Goal: Information Seeking & Learning: Learn about a topic

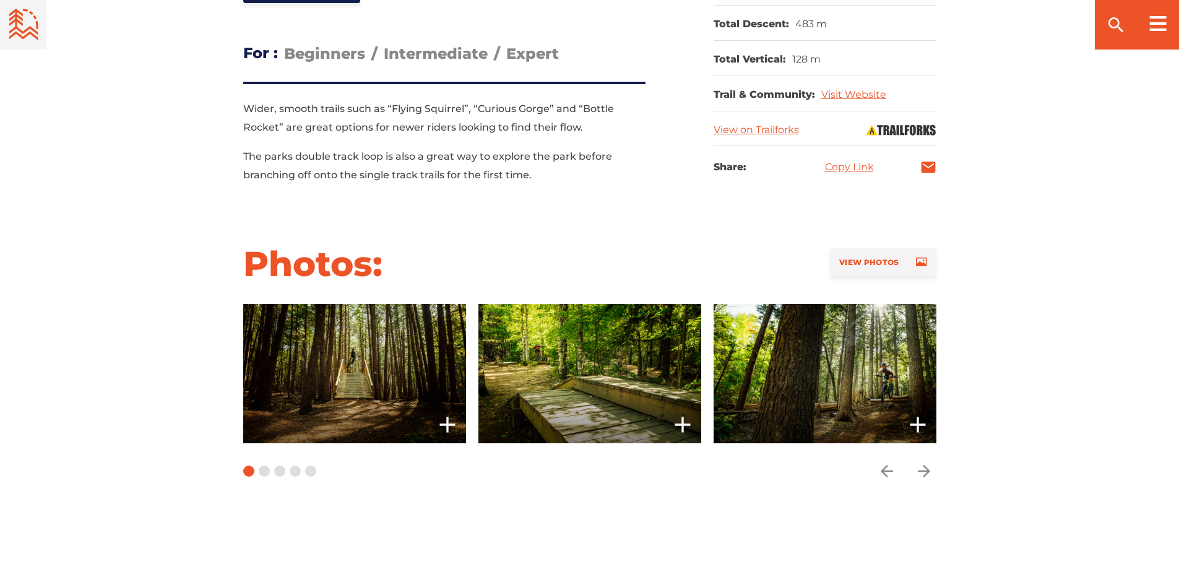
scroll to position [804, 0]
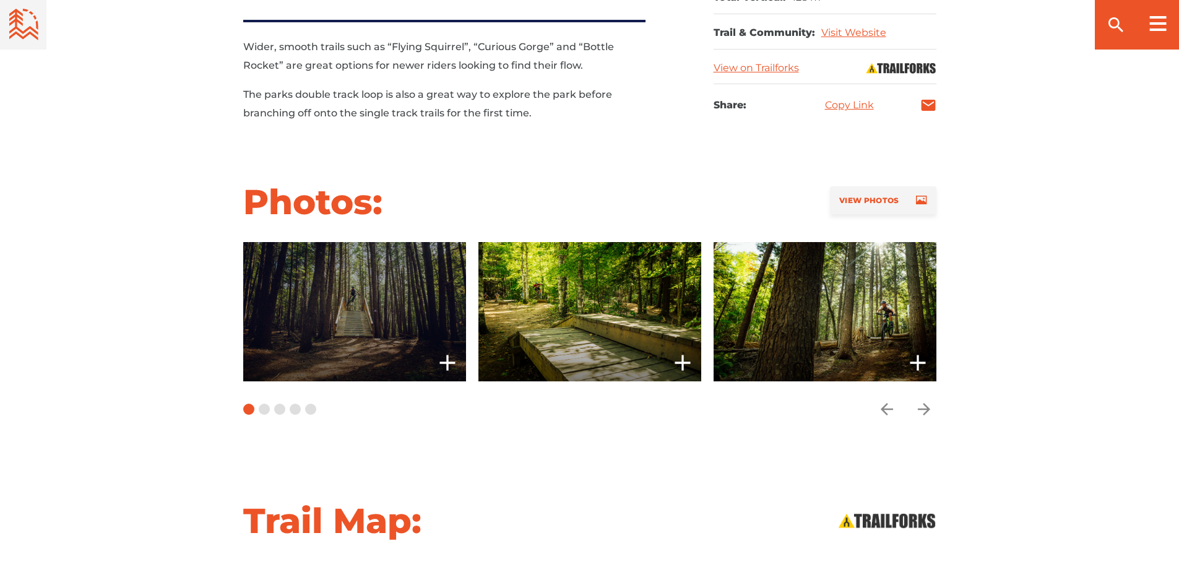
click at [378, 330] on span at bounding box center [354, 311] width 223 height 139
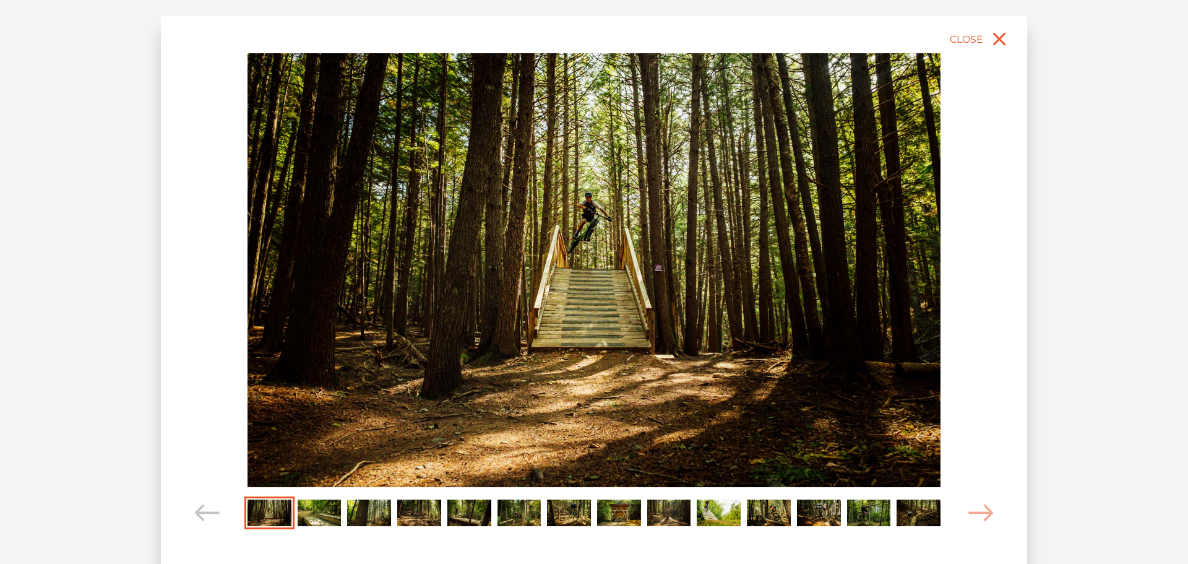
click at [318, 515] on img "Carousel Page 2" at bounding box center [320, 512] width 44 height 27
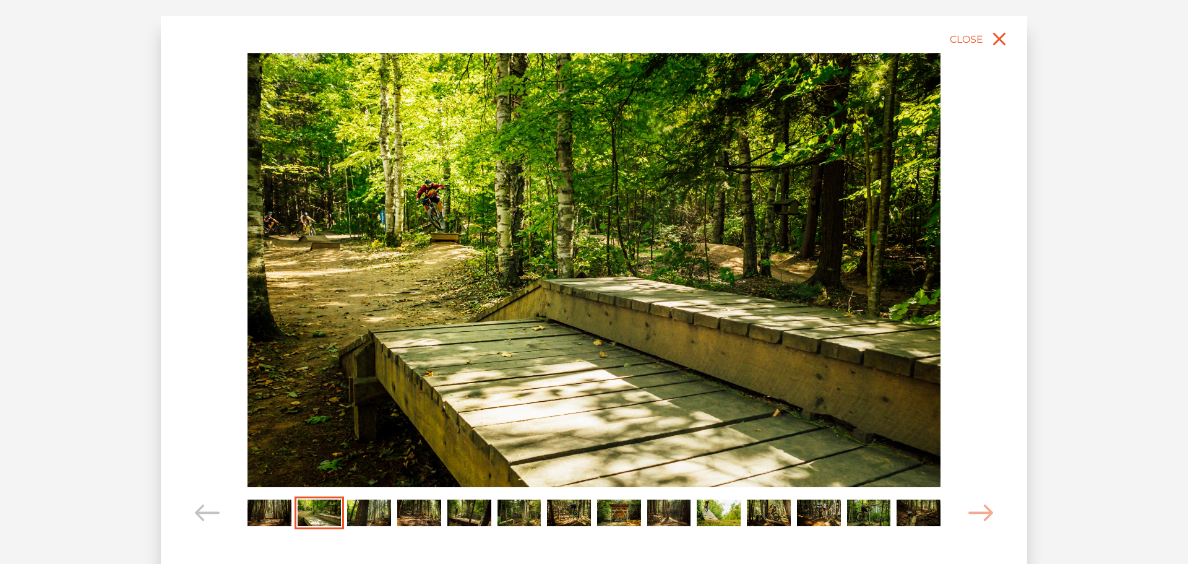
click at [356, 514] on img "Carousel Page 3" at bounding box center [369, 512] width 44 height 27
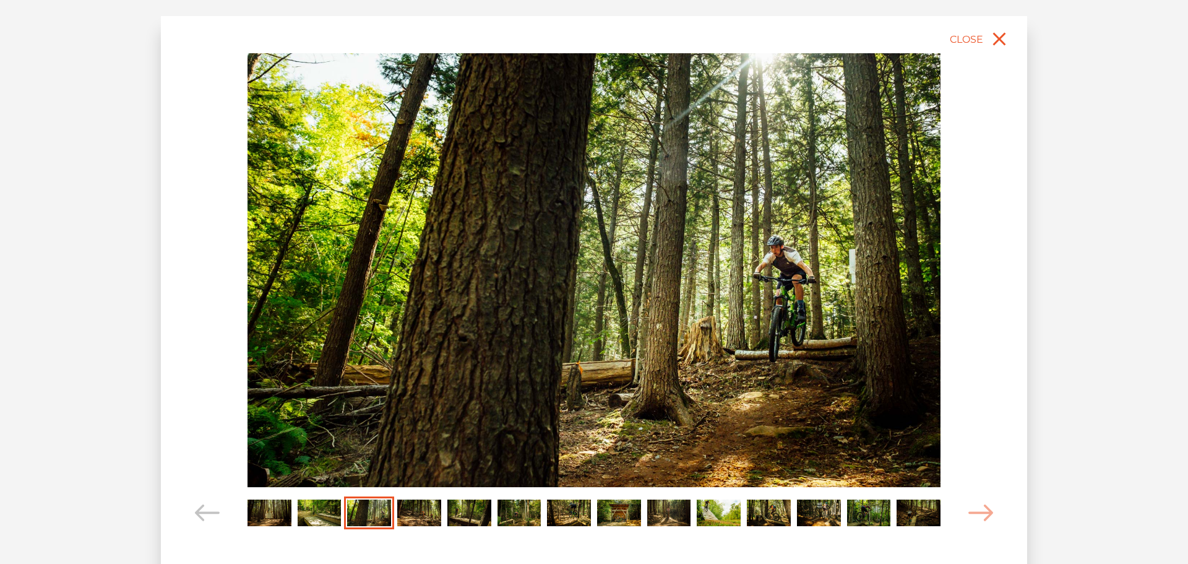
click at [426, 512] on img "Carousel Page 4" at bounding box center [419, 512] width 44 height 27
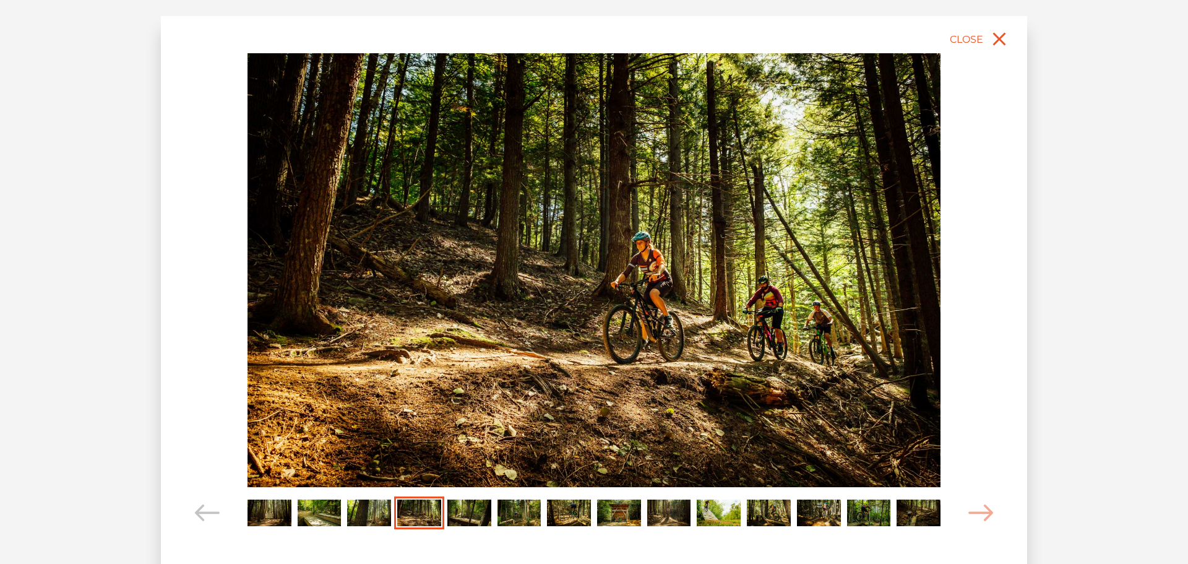
click at [460, 514] on img "Carousel Page 5" at bounding box center [469, 512] width 44 height 27
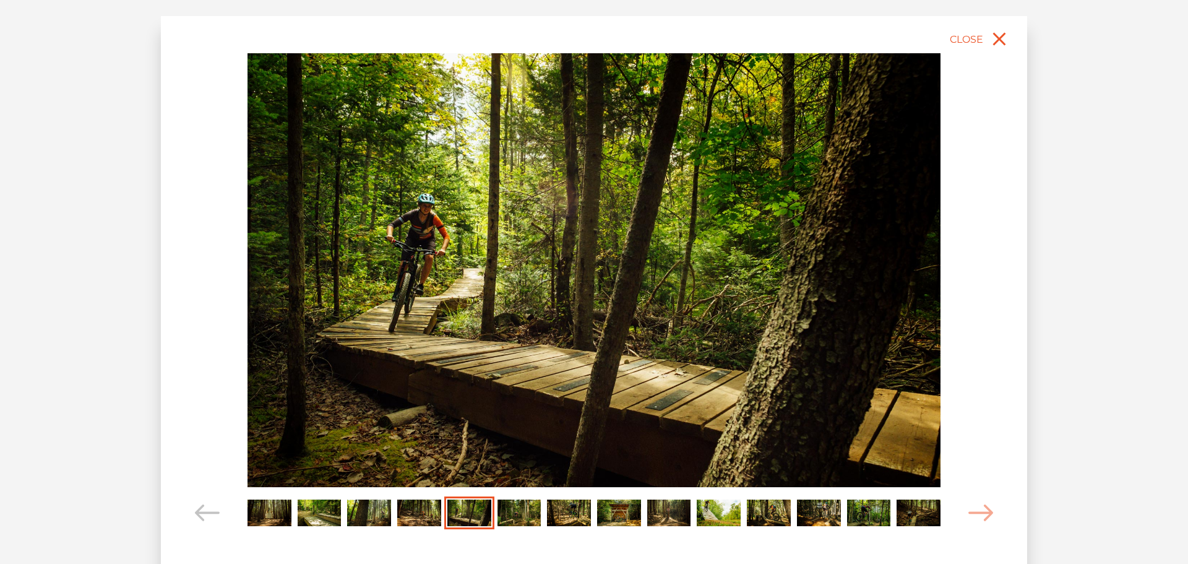
click at [519, 508] on img "Carousel Page 6" at bounding box center [519, 512] width 44 height 27
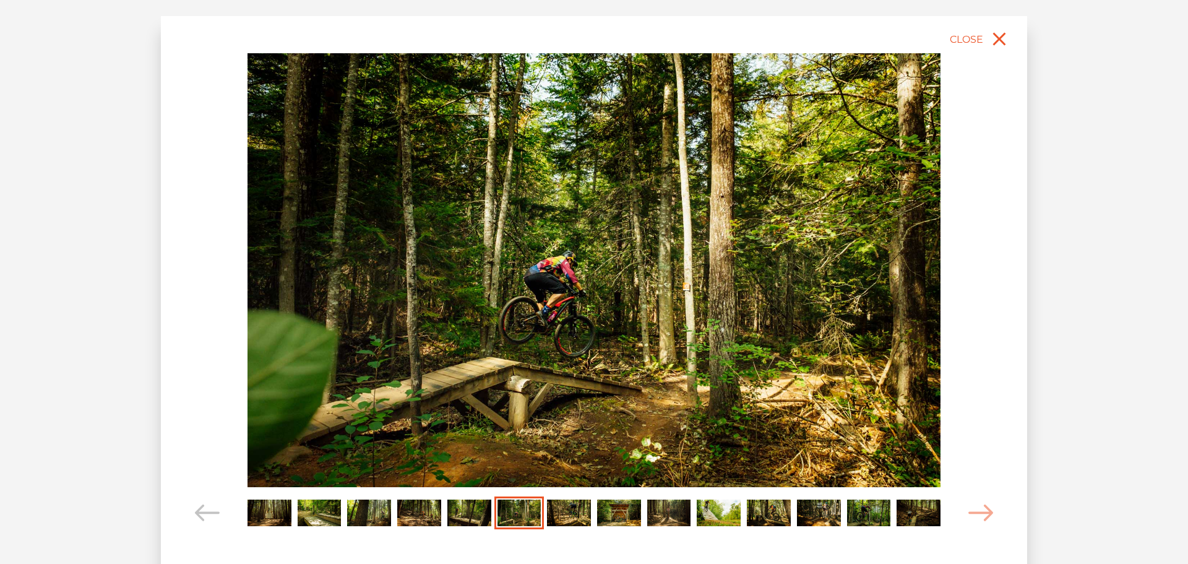
click at [559, 509] on img "Carousel Page 7" at bounding box center [569, 512] width 44 height 27
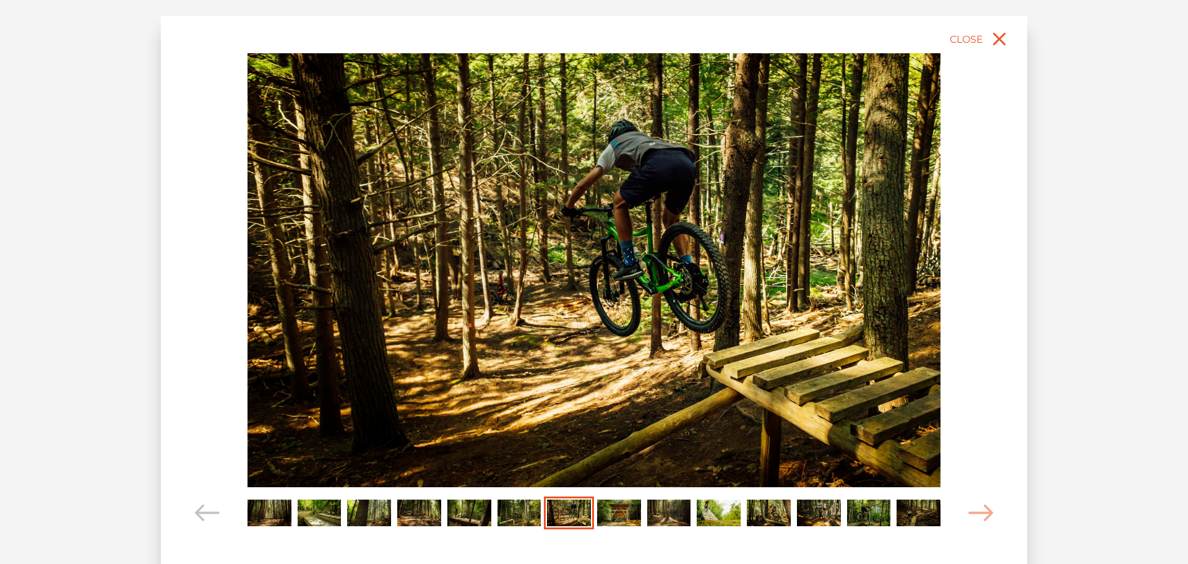
click at [623, 510] on img "Carousel Page 8" at bounding box center [619, 512] width 44 height 27
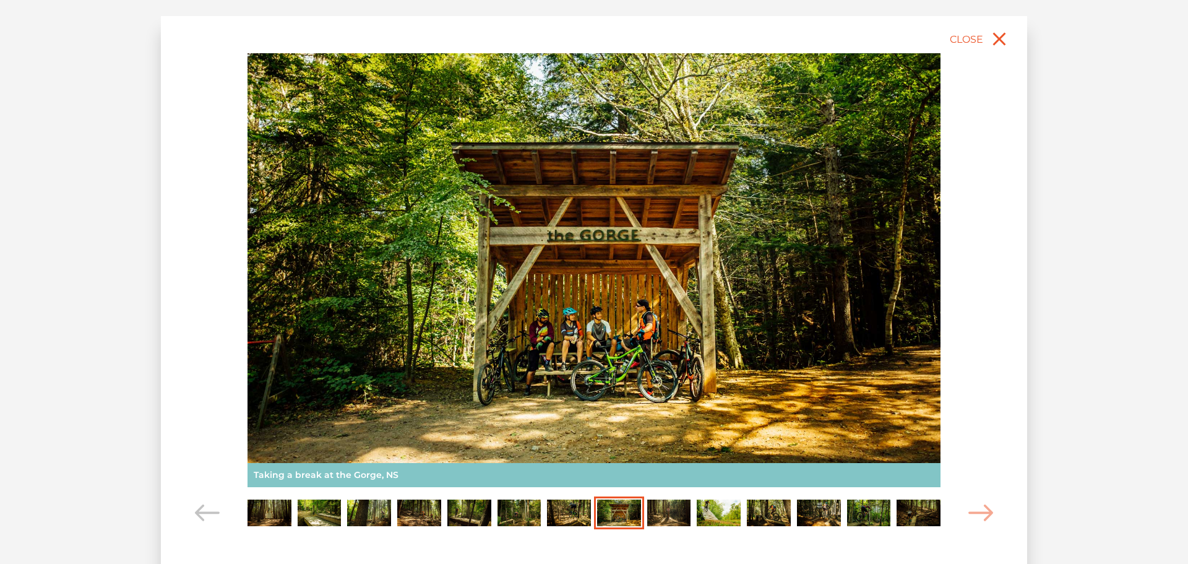
click at [652, 510] on img "Carousel Page 9" at bounding box center [669, 512] width 44 height 27
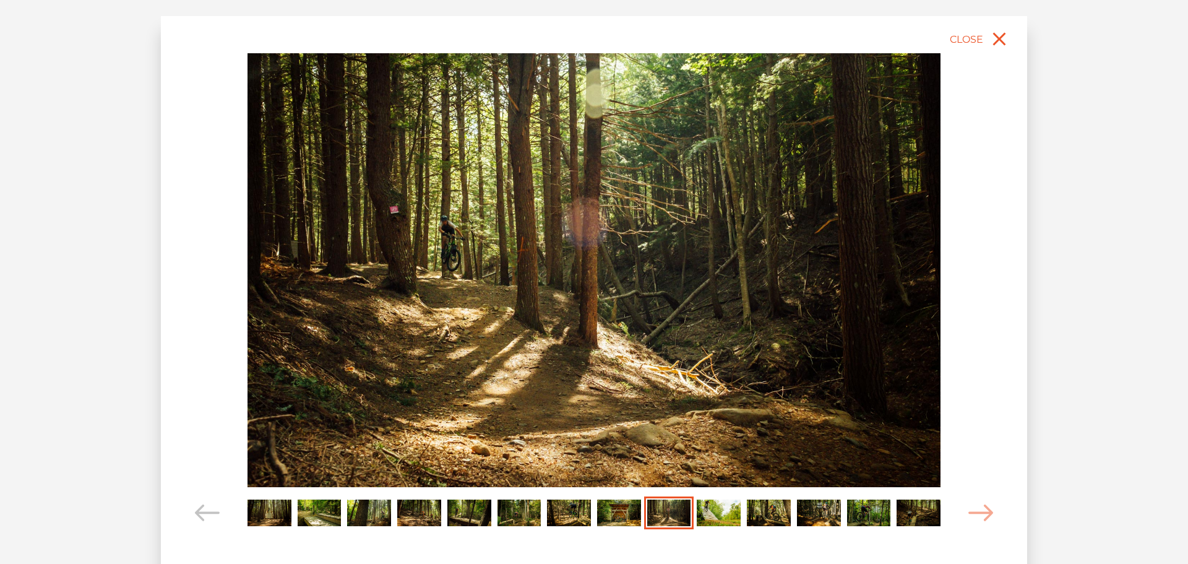
click at [718, 517] on img "Carousel Page 10" at bounding box center [719, 512] width 44 height 27
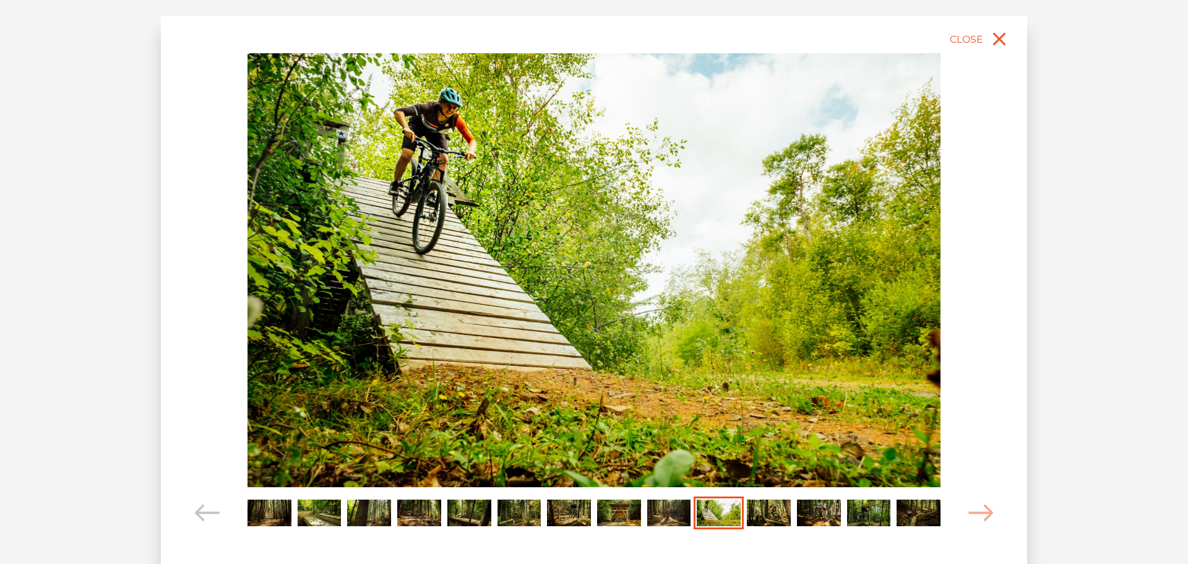
click at [759, 515] on img "Carousel Page 11" at bounding box center [769, 512] width 44 height 27
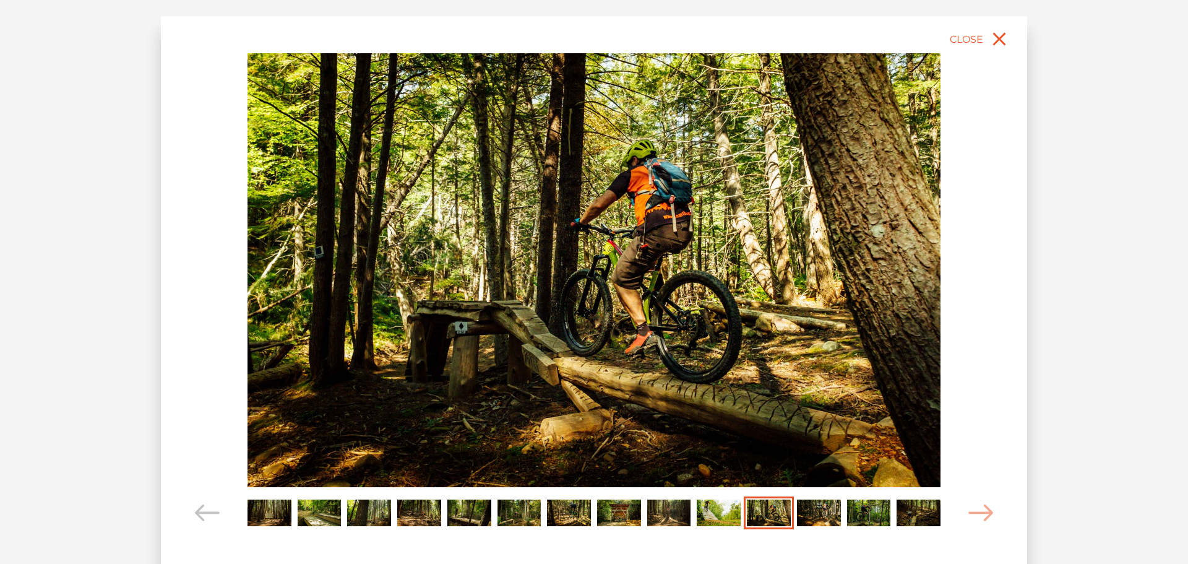
click at [813, 516] on img "Carousel Page 12" at bounding box center [819, 512] width 44 height 27
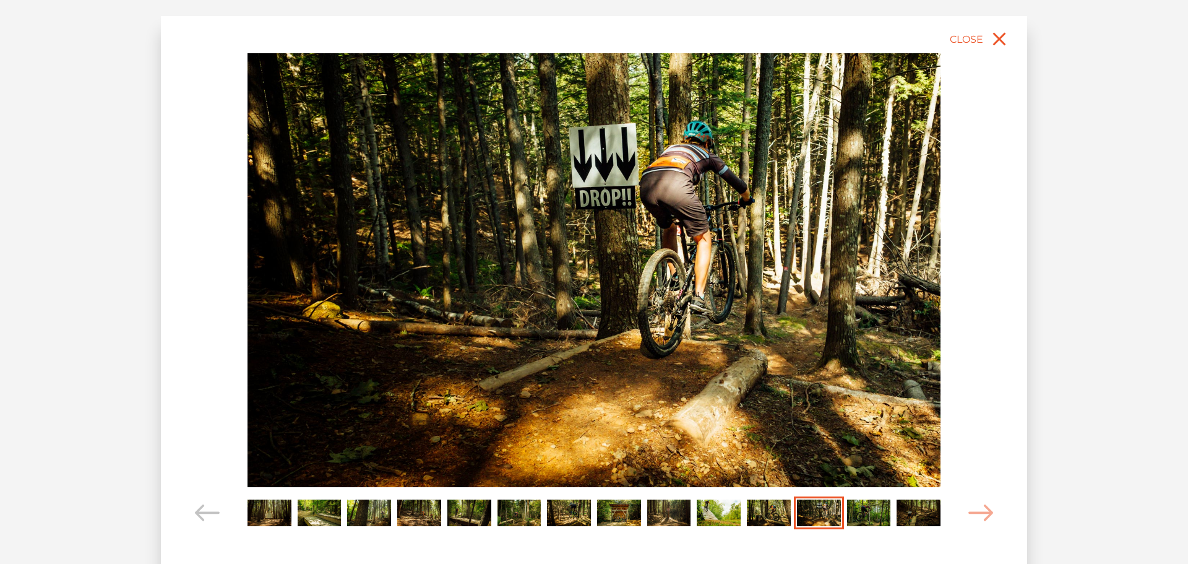
click at [859, 512] on img "Carousel Page 13" at bounding box center [869, 512] width 44 height 27
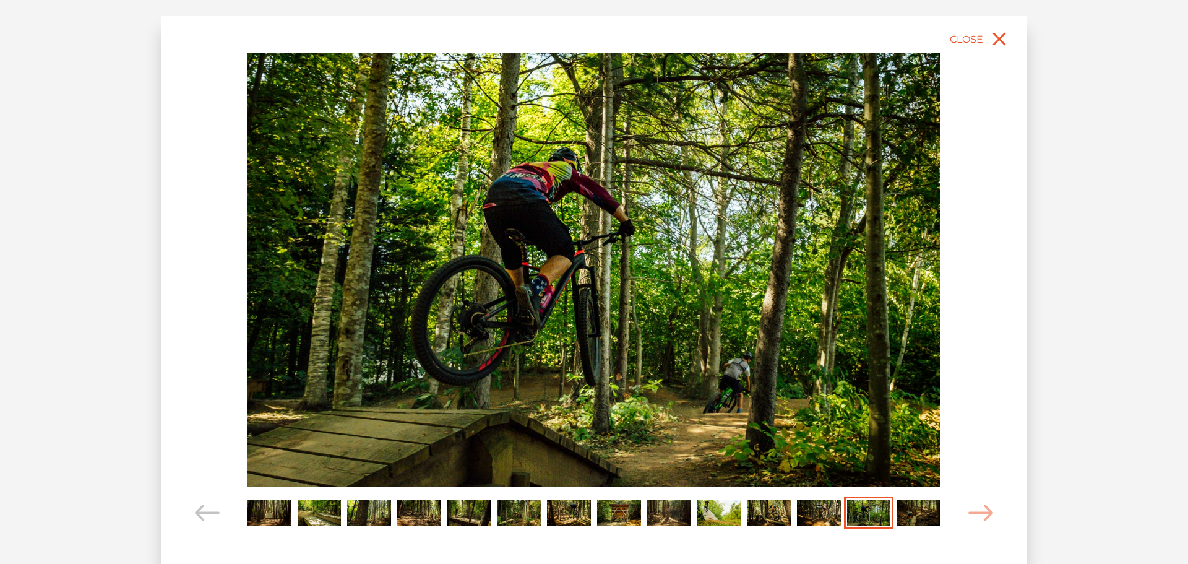
click at [914, 514] on img "Carousel Page 14" at bounding box center [919, 512] width 44 height 27
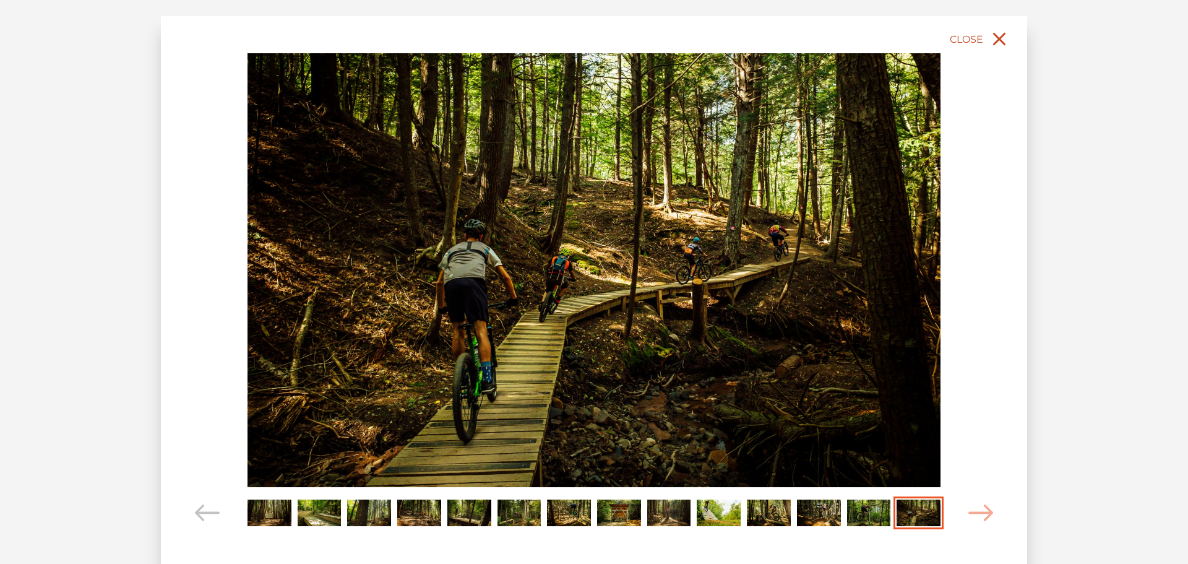
click at [997, 35] on icon "close" at bounding box center [999, 39] width 22 height 22
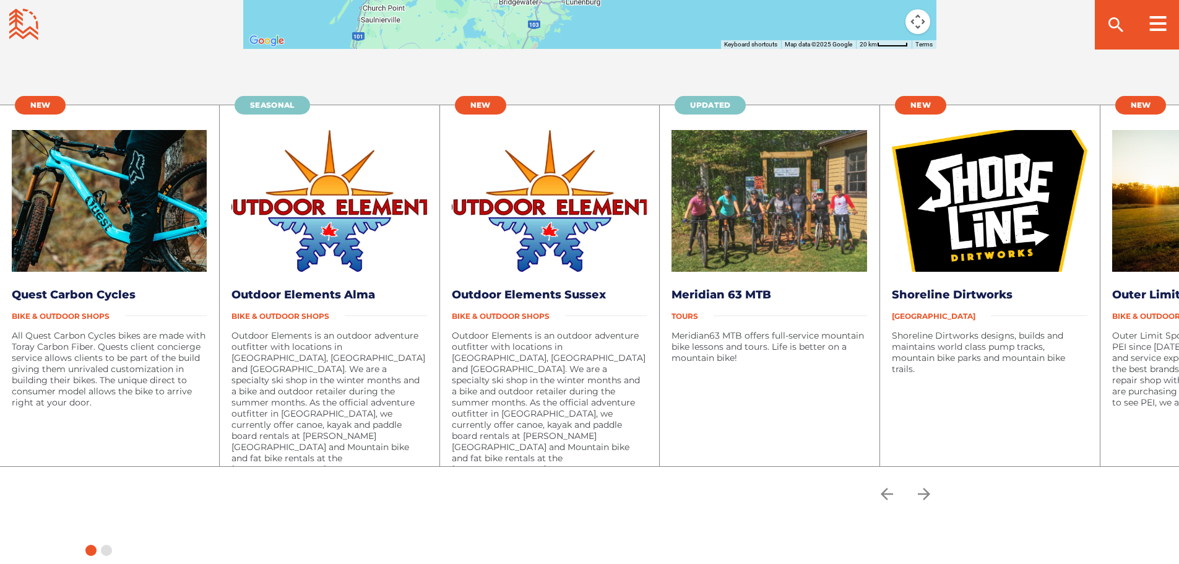
scroll to position [2424, 0]
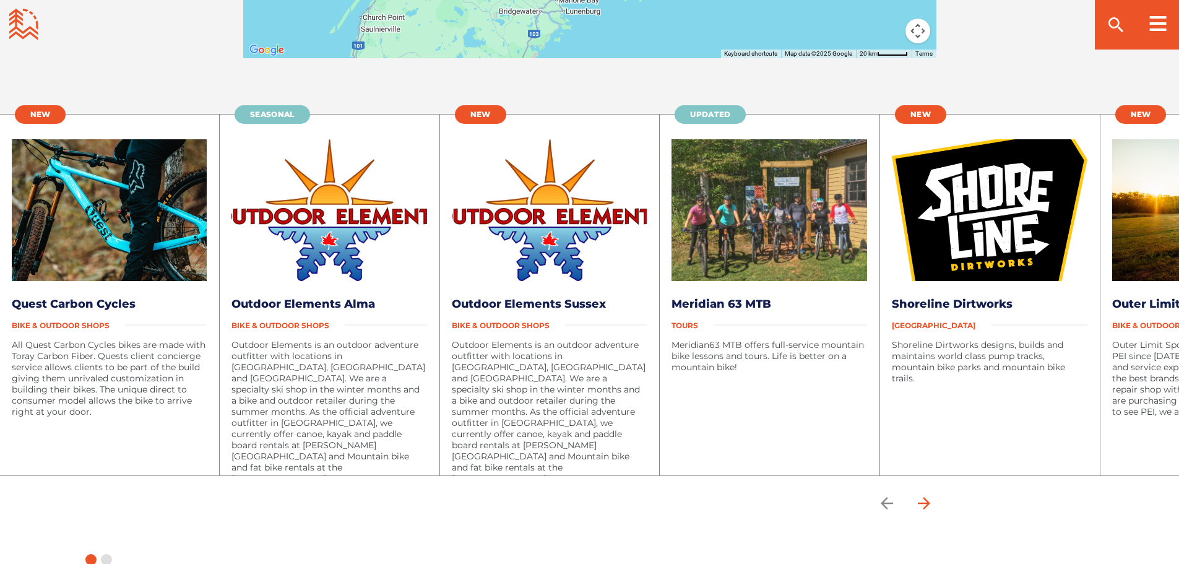
click at [929, 499] on icon "arrow forward" at bounding box center [923, 503] width 12 height 12
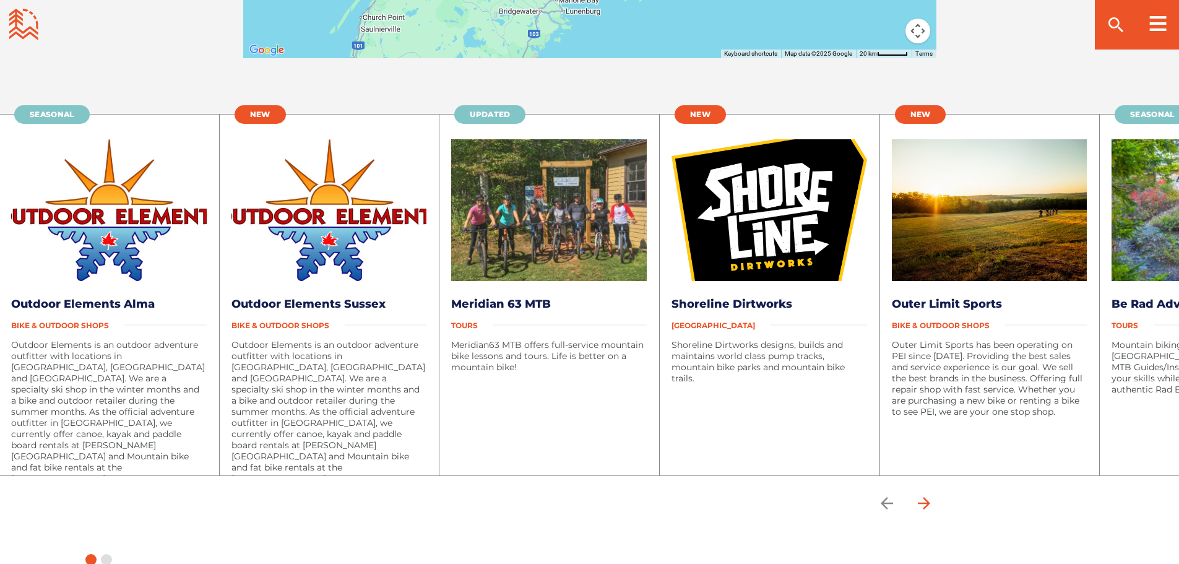
click at [929, 499] on icon "arrow forward" at bounding box center [923, 503] width 12 height 12
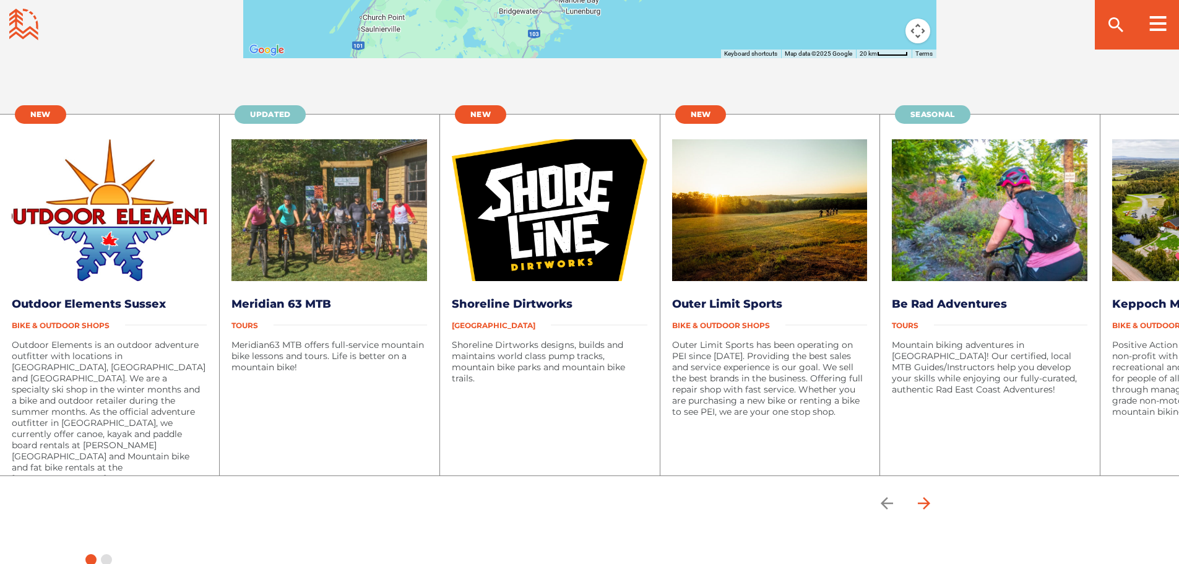
click at [929, 499] on icon "arrow forward" at bounding box center [923, 503] width 12 height 12
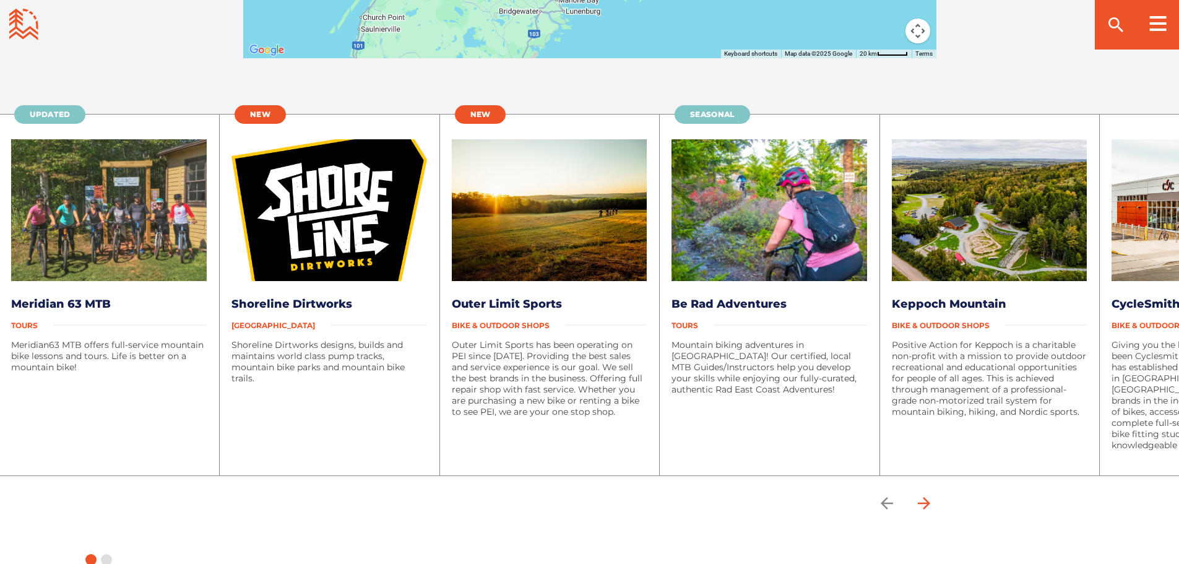
click at [929, 499] on icon "arrow forward" at bounding box center [923, 503] width 12 height 12
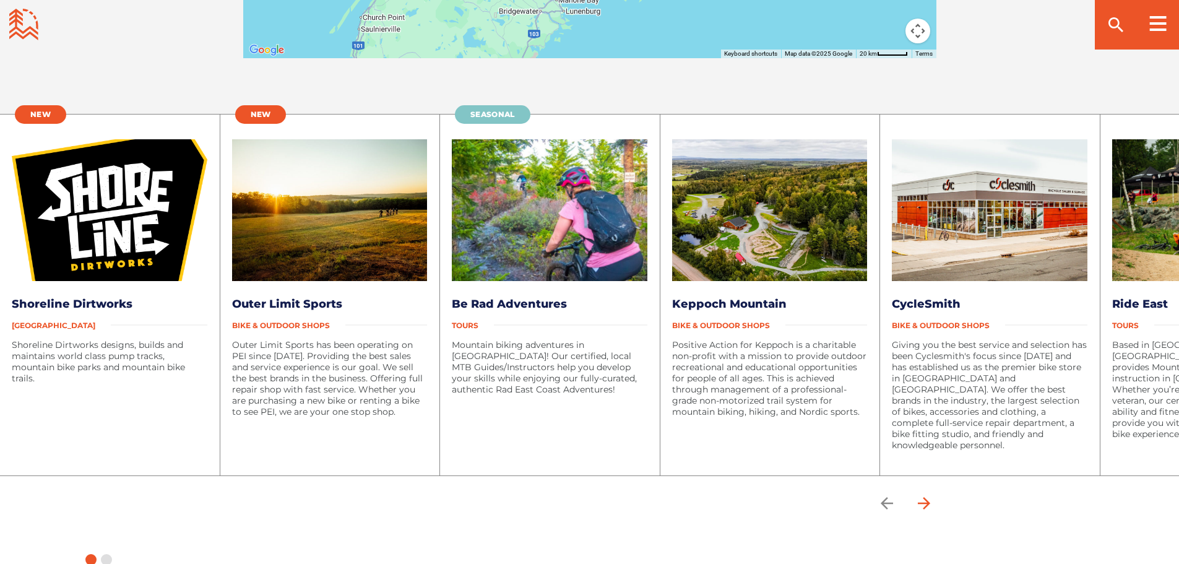
click at [929, 499] on icon "arrow forward" at bounding box center [923, 503] width 12 height 12
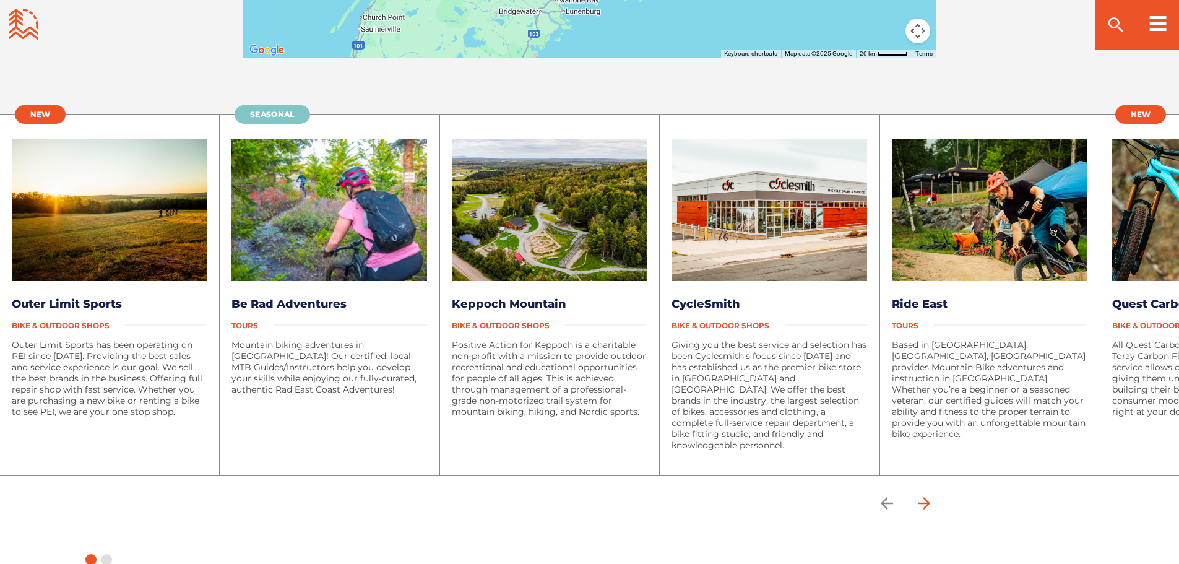
click at [929, 499] on icon "arrow forward" at bounding box center [923, 503] width 12 height 12
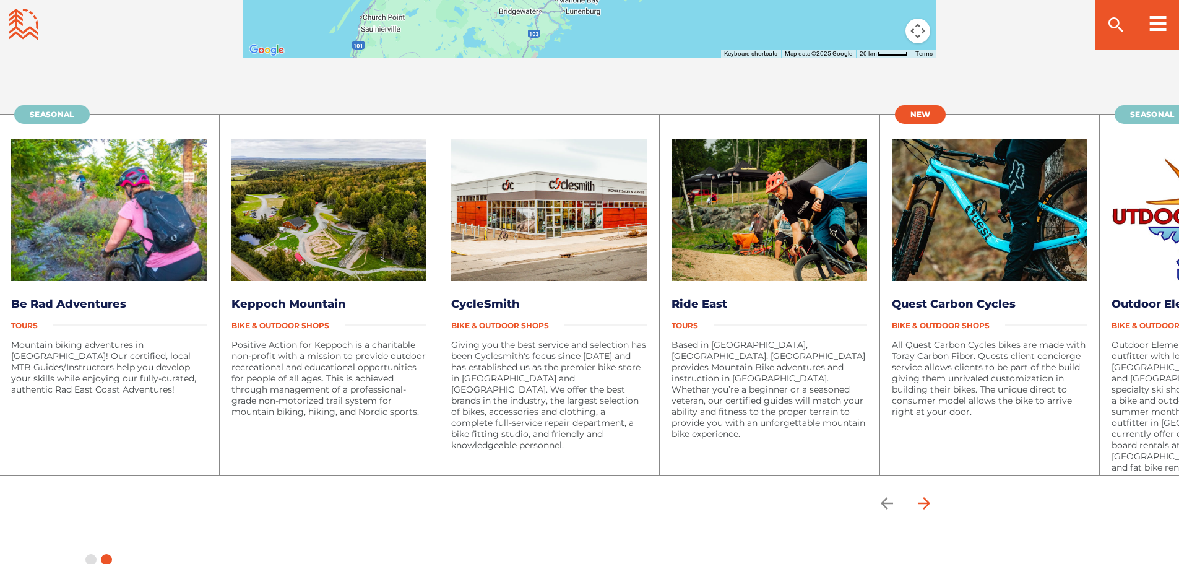
click at [929, 499] on icon "arrow forward" at bounding box center [923, 503] width 12 height 12
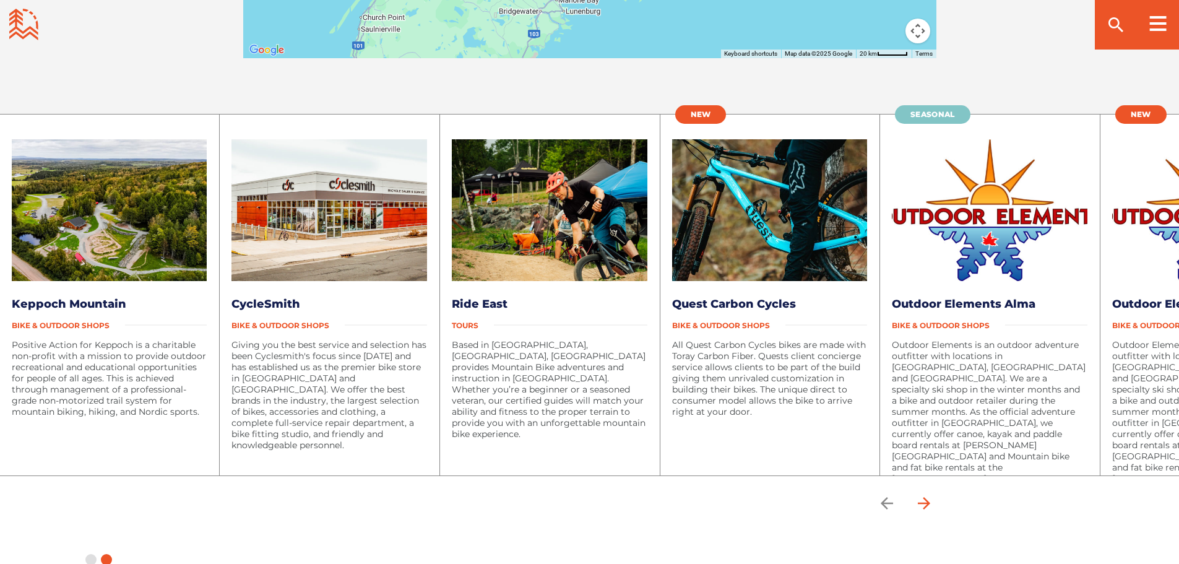
click at [929, 499] on icon "arrow forward" at bounding box center [923, 503] width 12 height 12
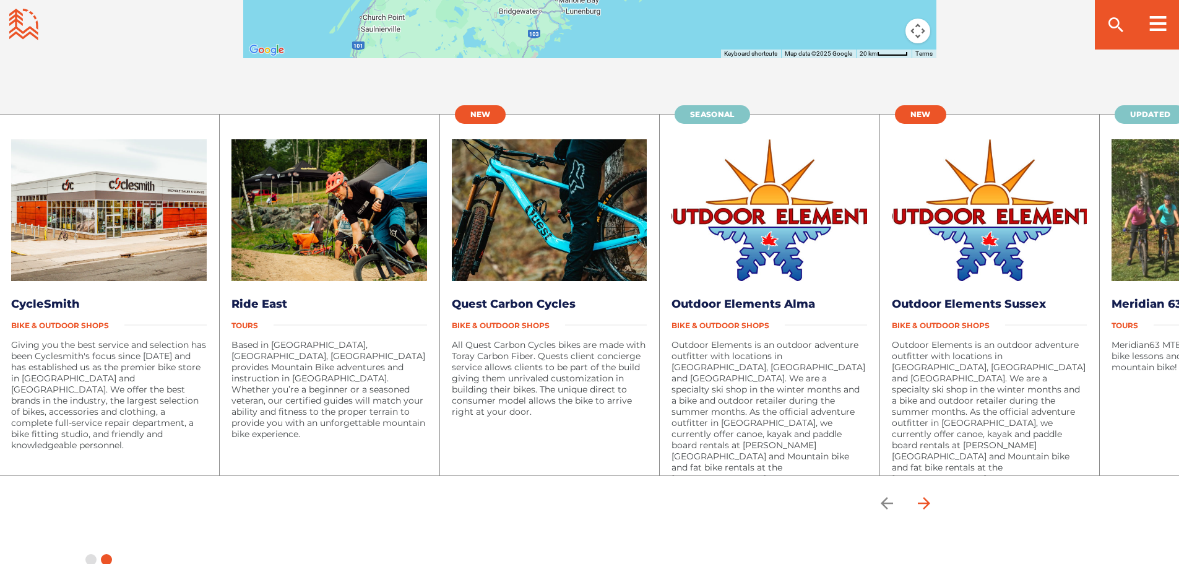
click at [929, 499] on icon "arrow forward" at bounding box center [923, 503] width 12 height 12
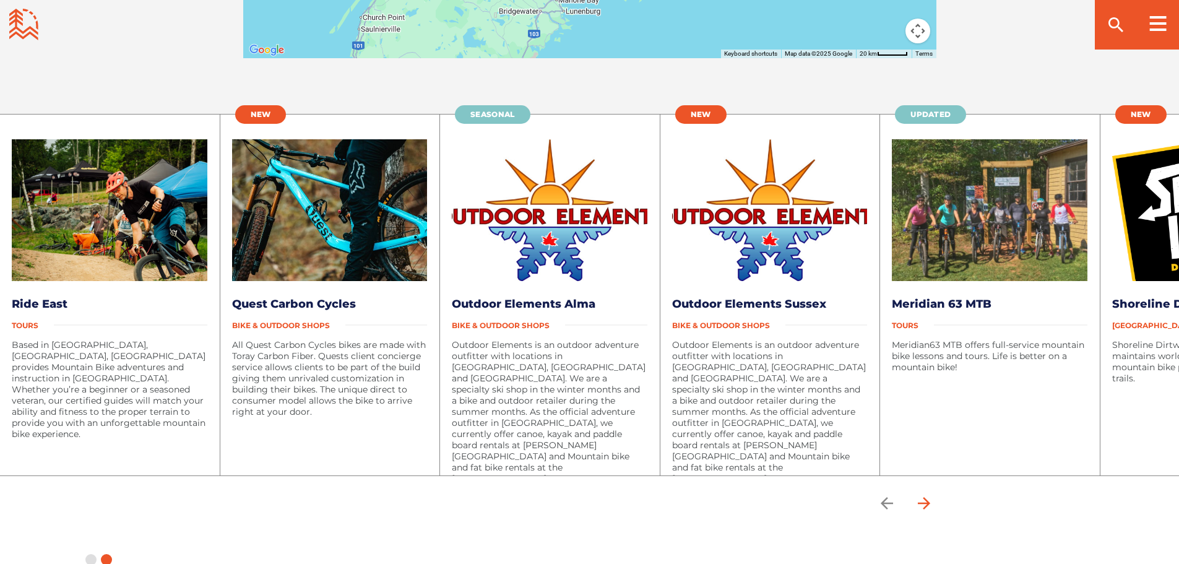
click at [929, 499] on icon "arrow forward" at bounding box center [923, 503] width 12 height 12
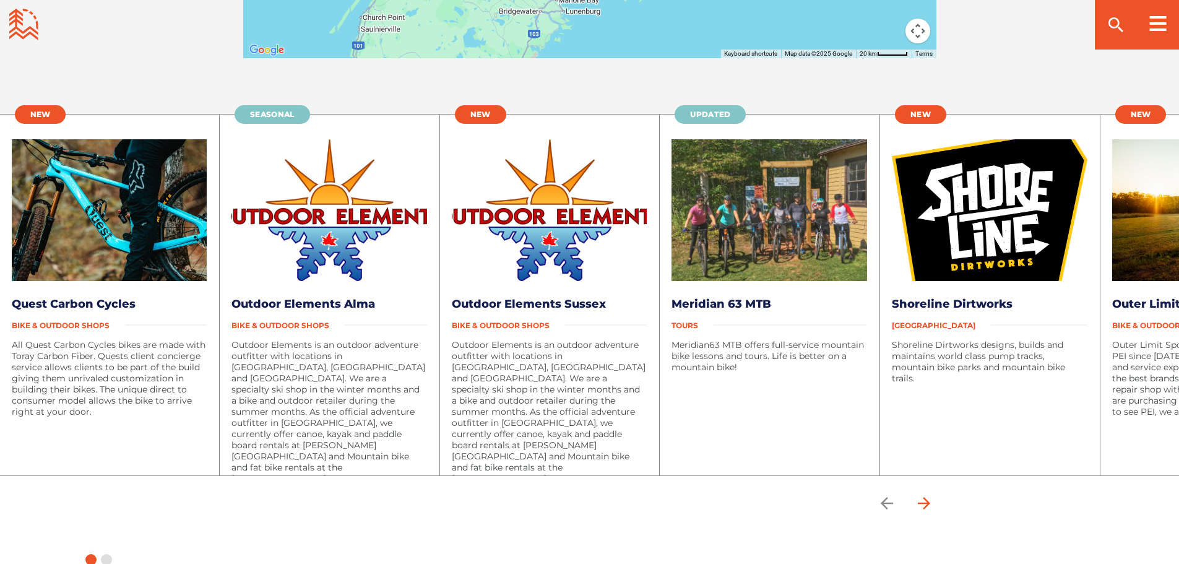
click at [929, 499] on icon "arrow forward" at bounding box center [923, 503] width 12 height 12
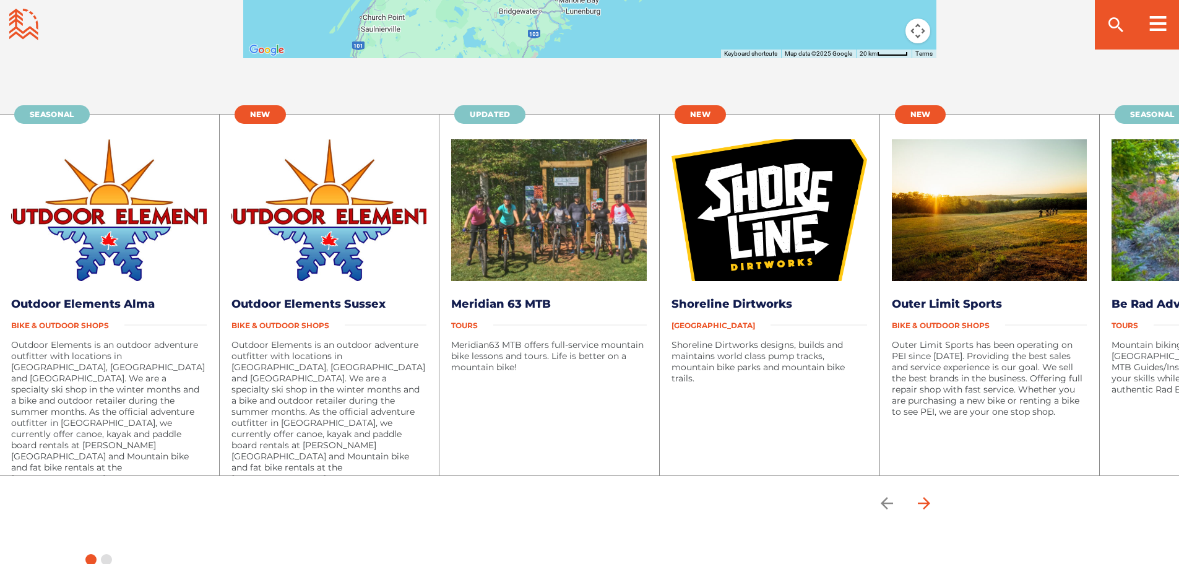
click at [929, 499] on icon "arrow forward" at bounding box center [923, 503] width 12 height 12
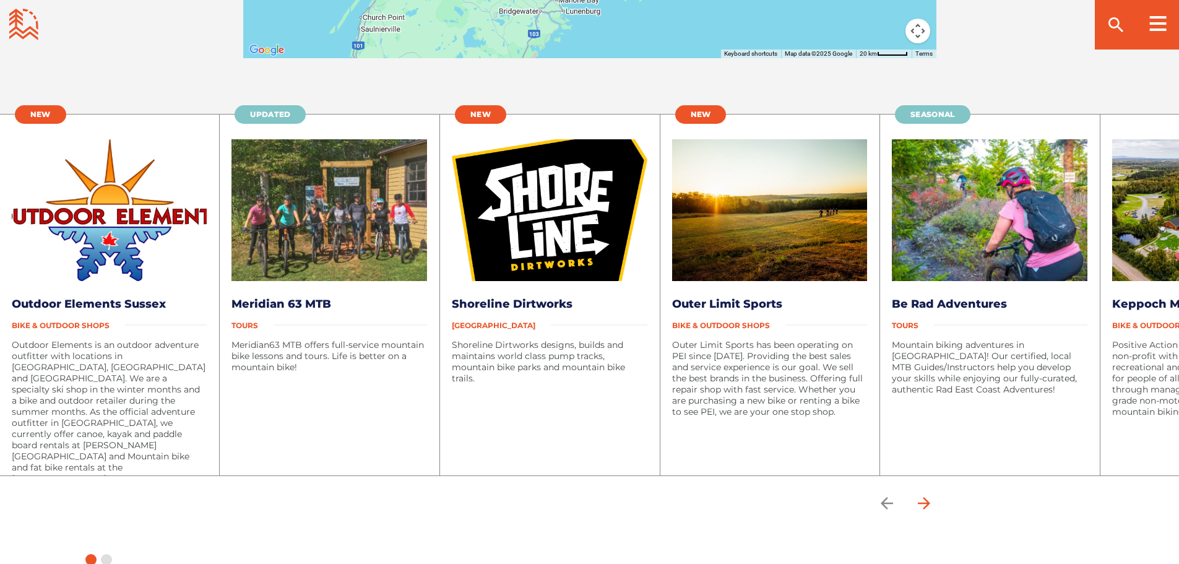
click at [929, 498] on icon "arrow forward" at bounding box center [924, 503] width 19 height 19
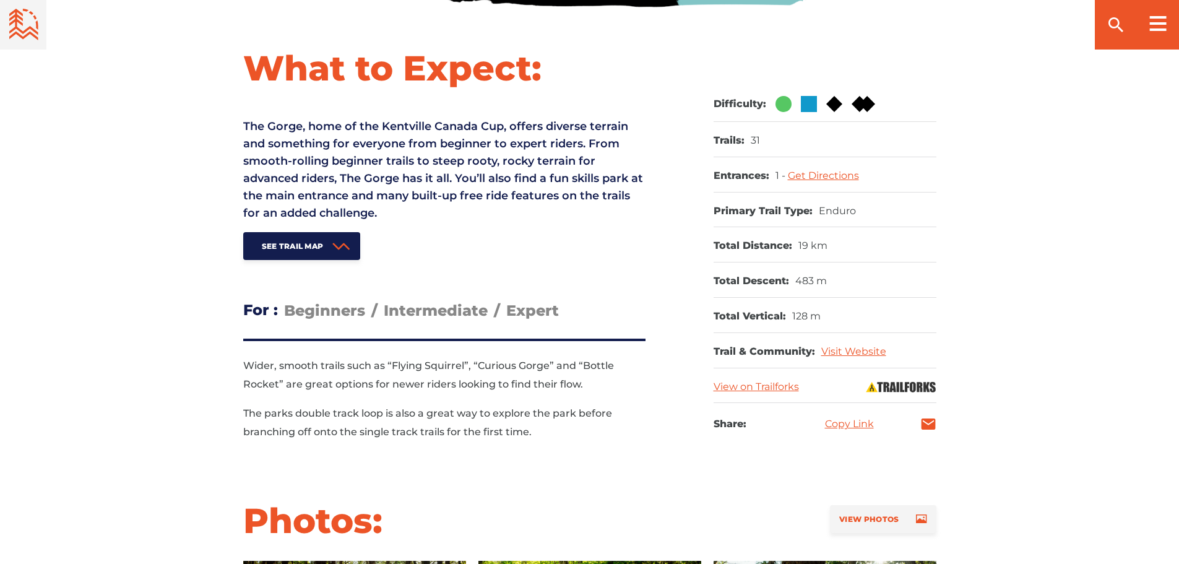
scroll to position [506, 0]
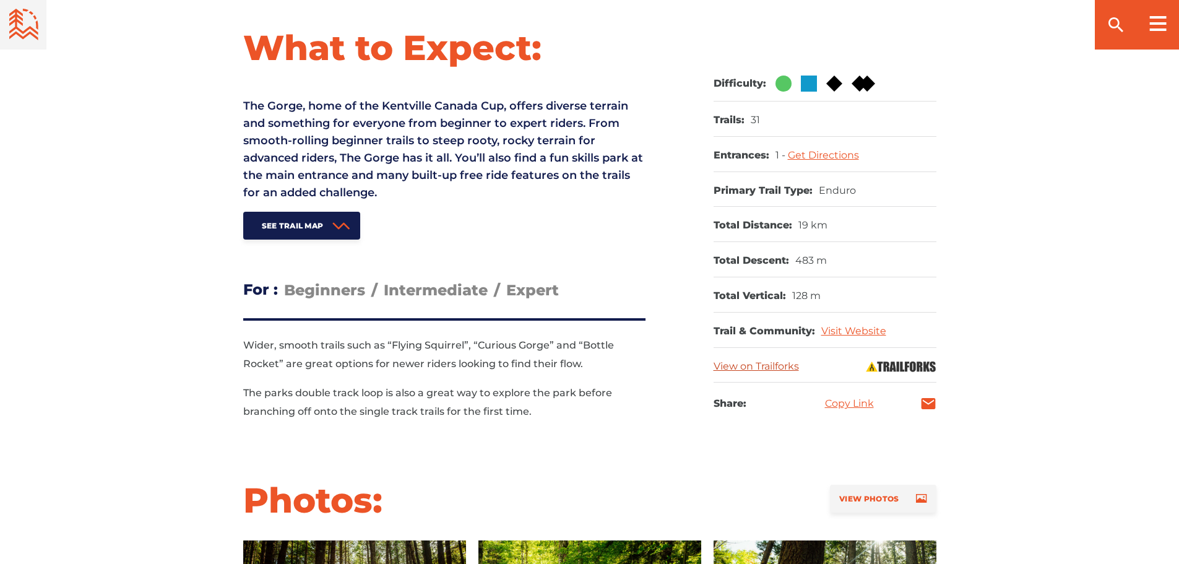
click at [759, 369] on link "View on Trailforks" at bounding box center [755, 366] width 85 height 12
click at [836, 331] on link "Visit Website" at bounding box center [853, 331] width 65 height 12
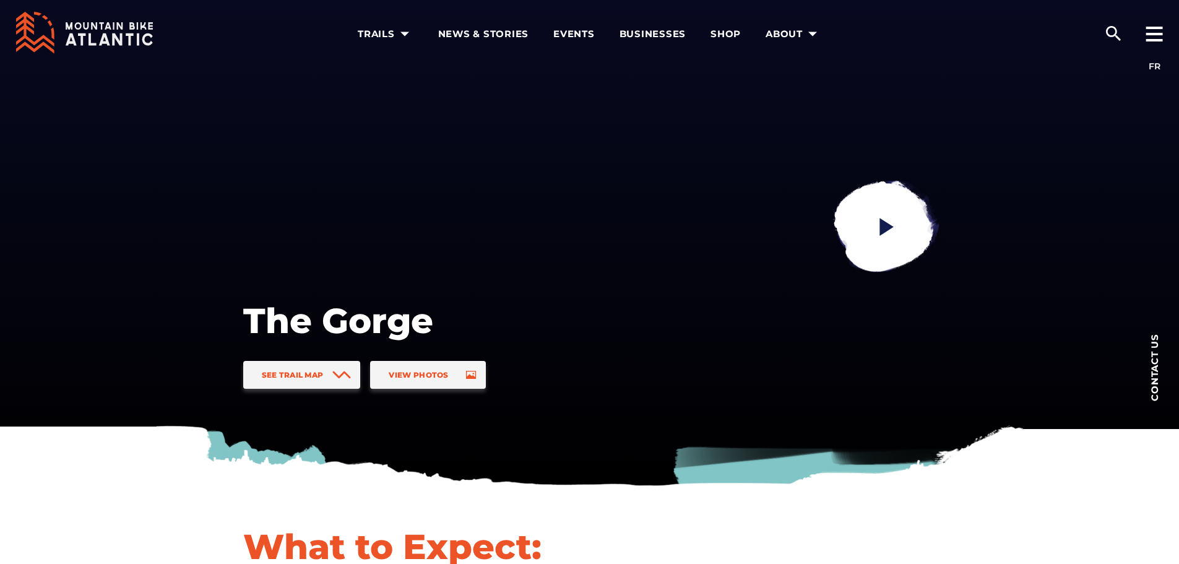
scroll to position [0, 0]
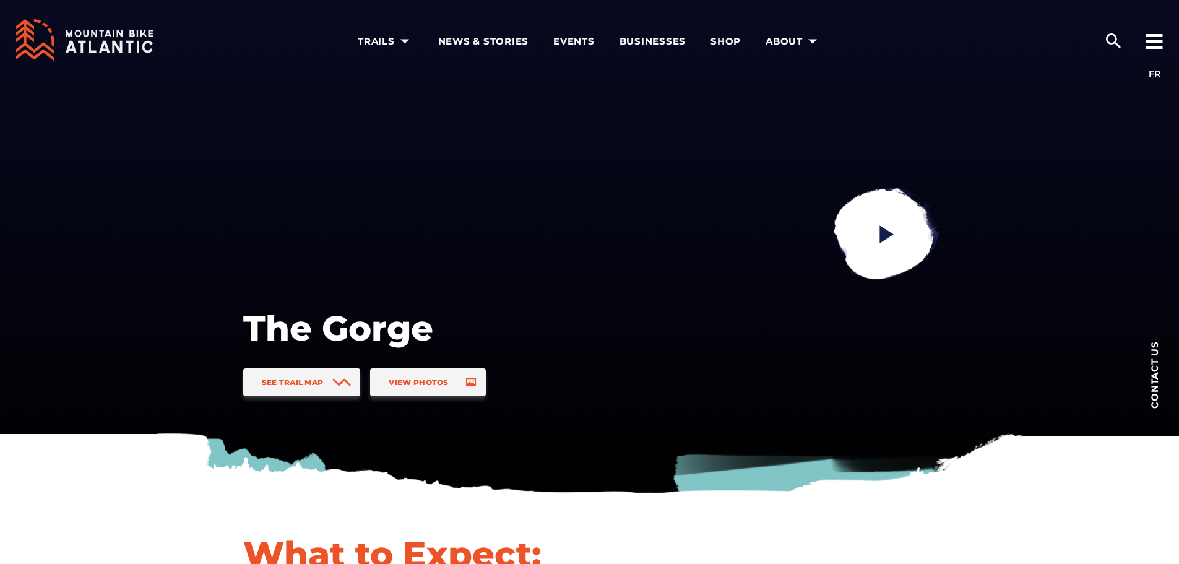
click at [1145, 35] on div at bounding box center [1154, 36] width 50 height 74
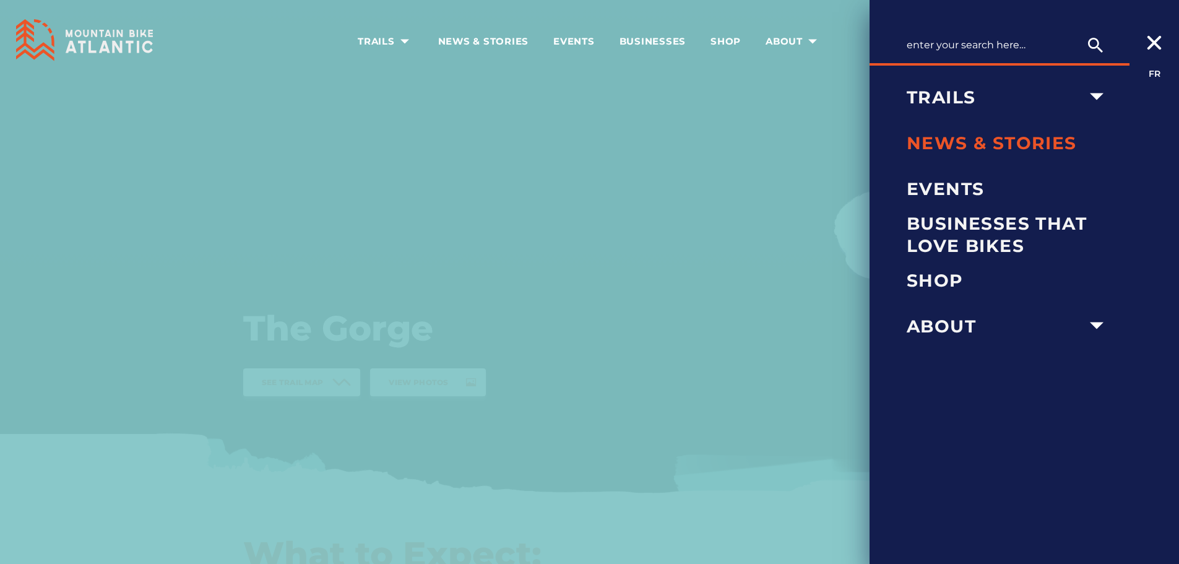
click at [933, 139] on span "News & Stories" at bounding box center [1008, 143] width 204 height 22
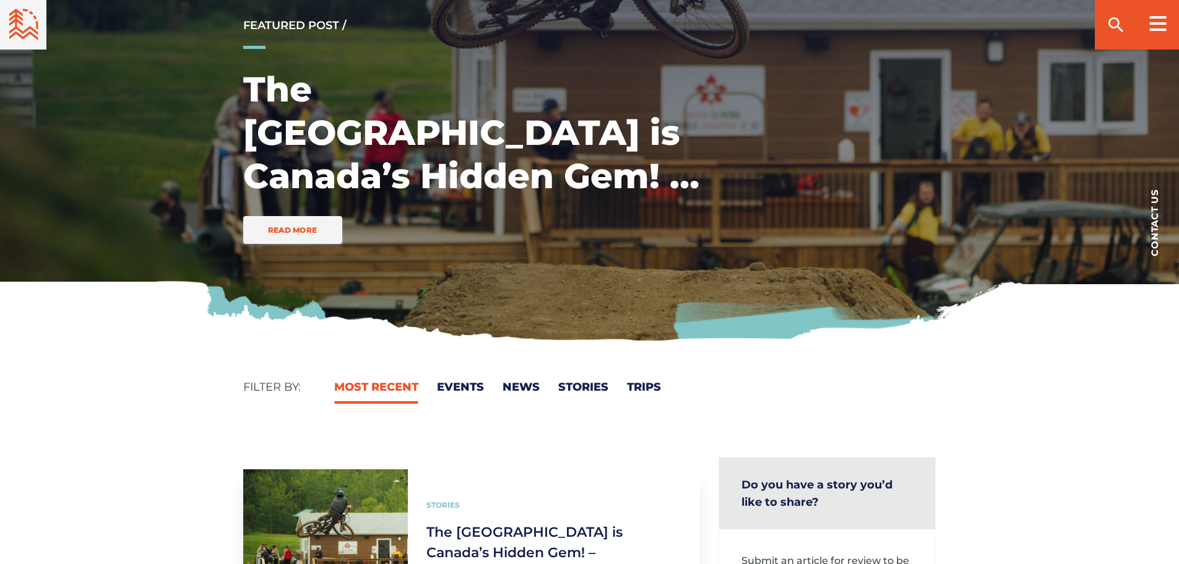
scroll to position [124, 0]
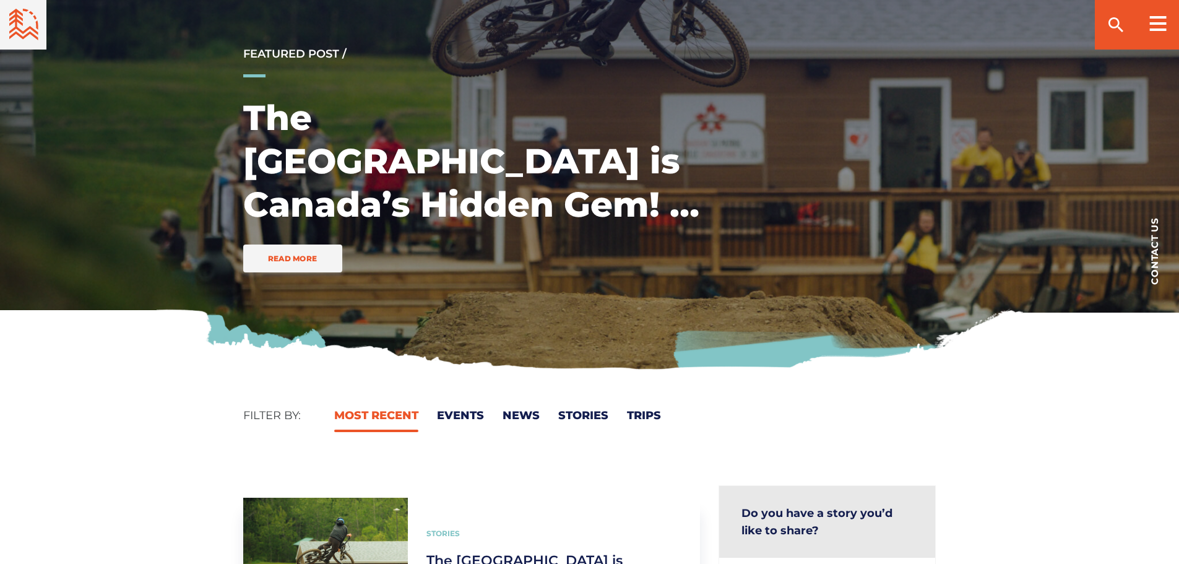
click at [1156, 29] on rect at bounding box center [1158, 29] width 17 height 2
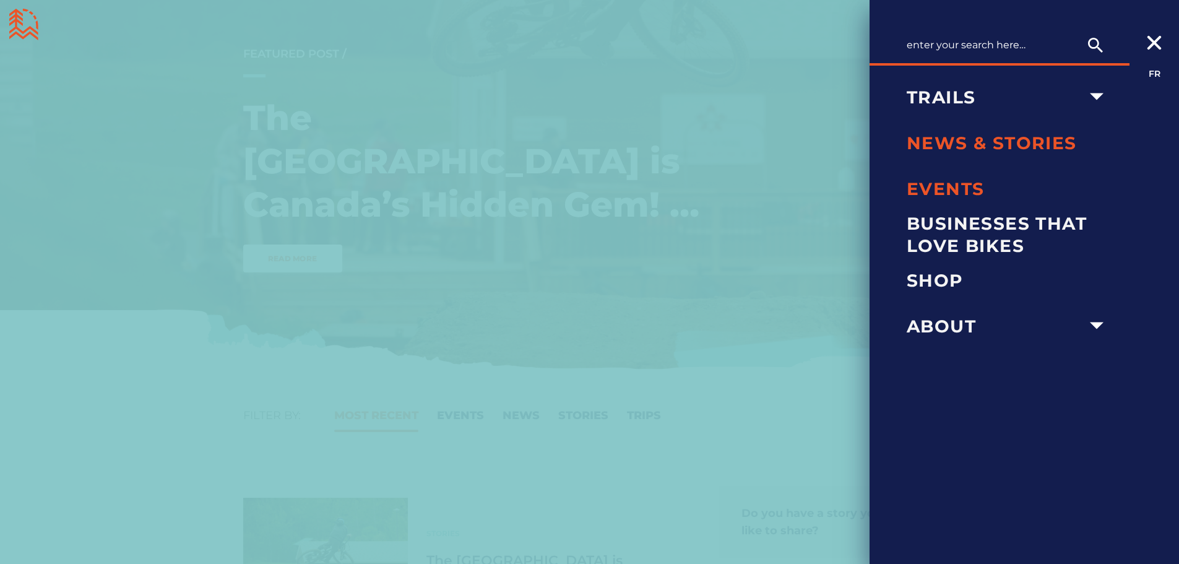
click at [914, 186] on span "Events" at bounding box center [1008, 189] width 204 height 22
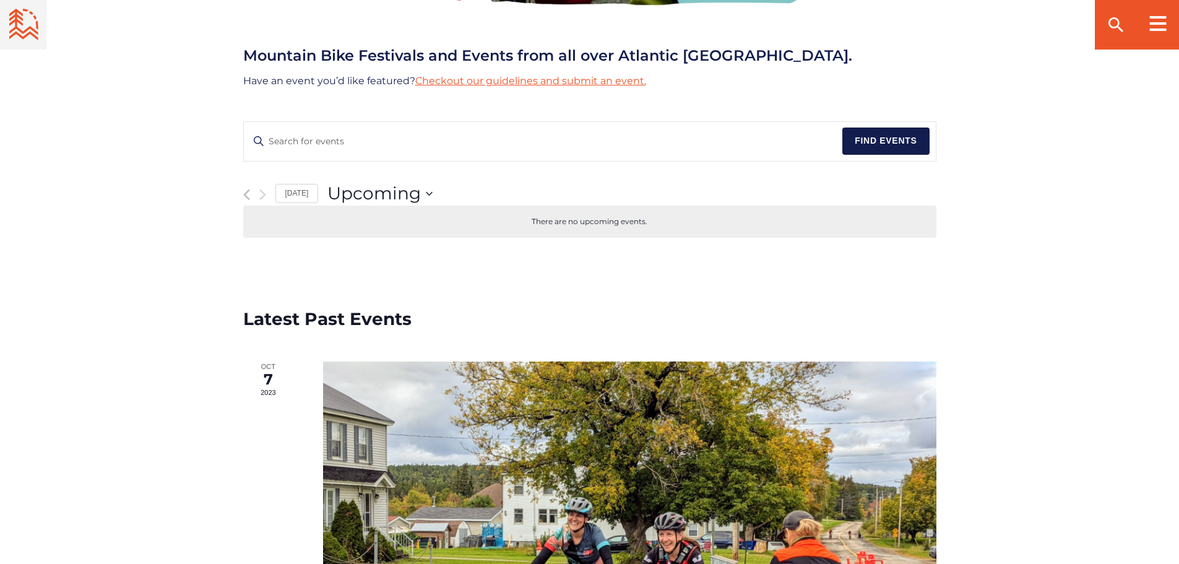
scroll to position [495, 0]
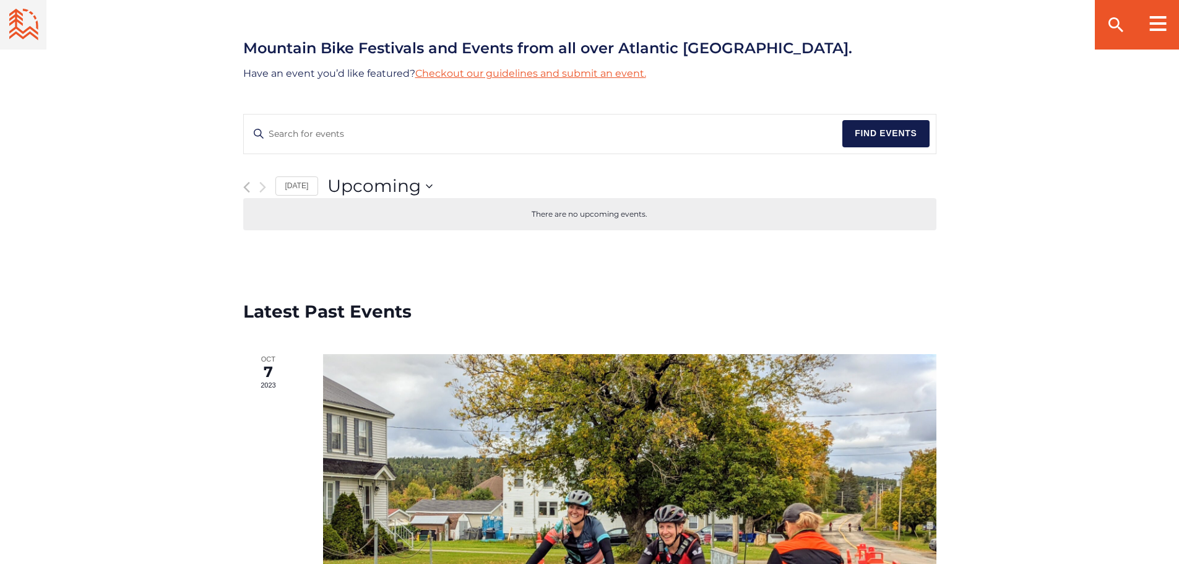
click at [242, 189] on div "Mountain Bike Festivals and Events from all over Atlantic Canada. Have an event…" at bounding box center [590, 143] width 866 height 213
click at [267, 186] on li at bounding box center [267, 186] width 16 height 16
click at [303, 183] on link "Today" at bounding box center [296, 185] width 43 height 19
click at [404, 184] on span "Upcoming" at bounding box center [373, 186] width 93 height 25
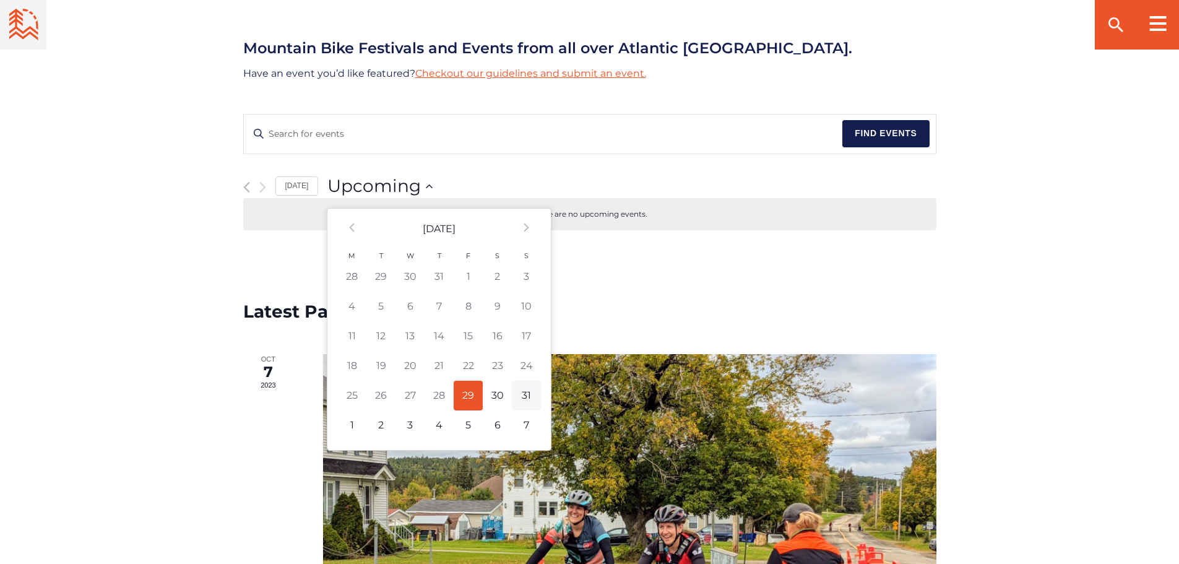
click at [517, 390] on td "31" at bounding box center [526, 396] width 29 height 30
type input "8/31/2025"
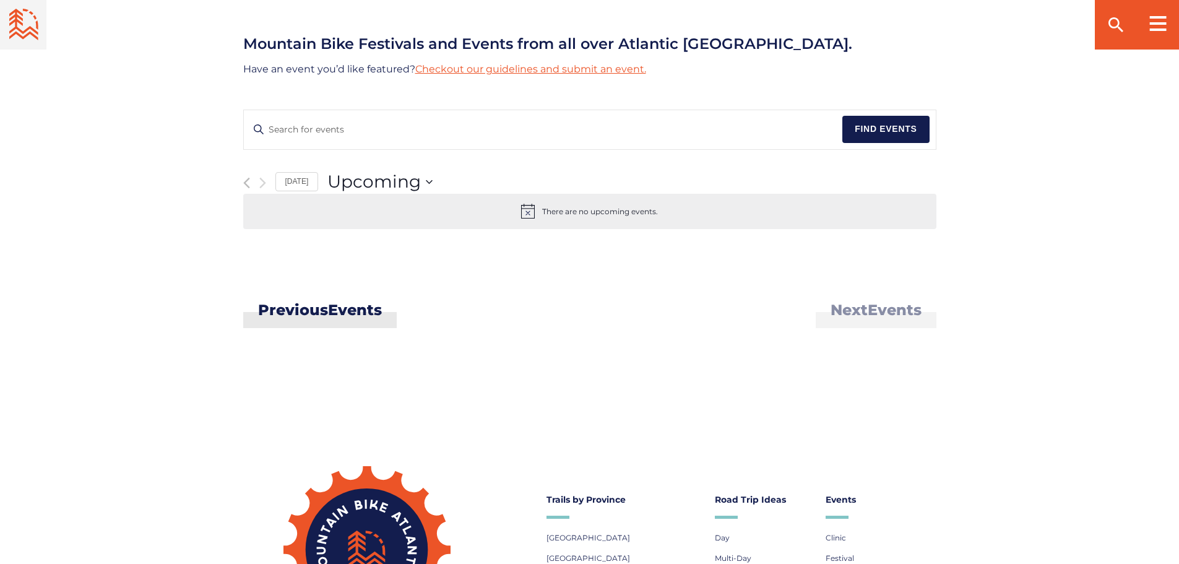
scroll to position [495, 0]
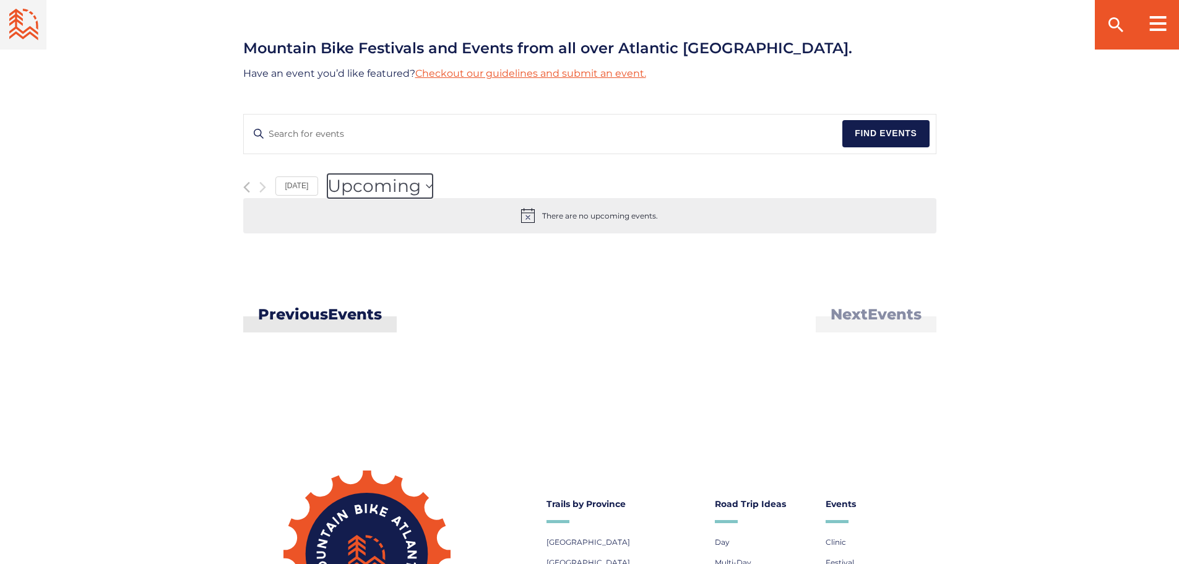
click at [353, 188] on span "Upcoming" at bounding box center [373, 186] width 93 height 25
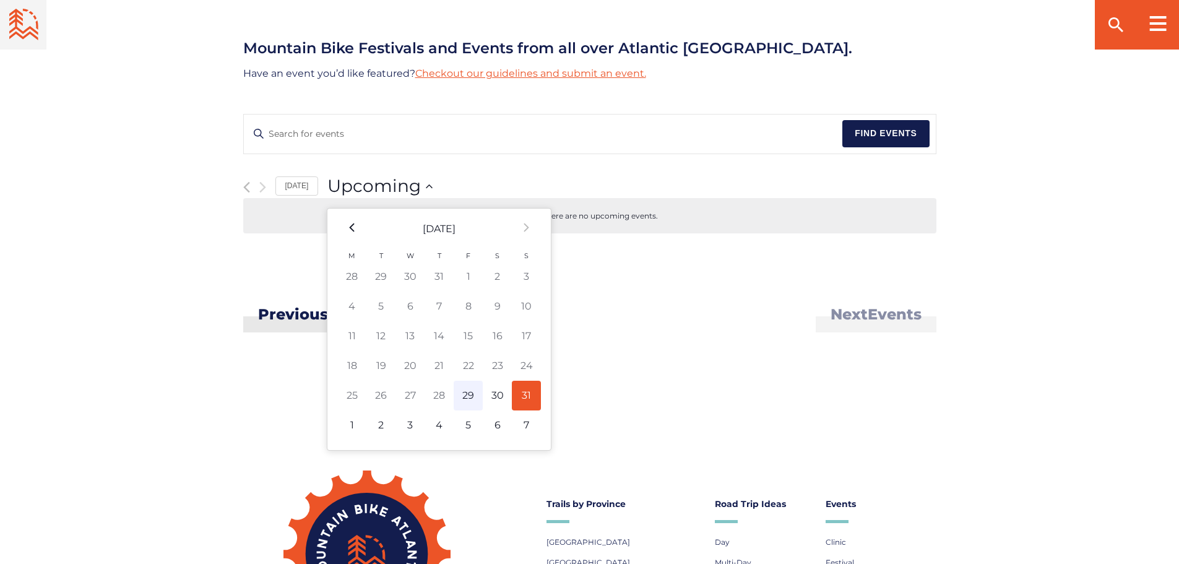
click at [356, 225] on th "Prev" at bounding box center [351, 229] width 29 height 41
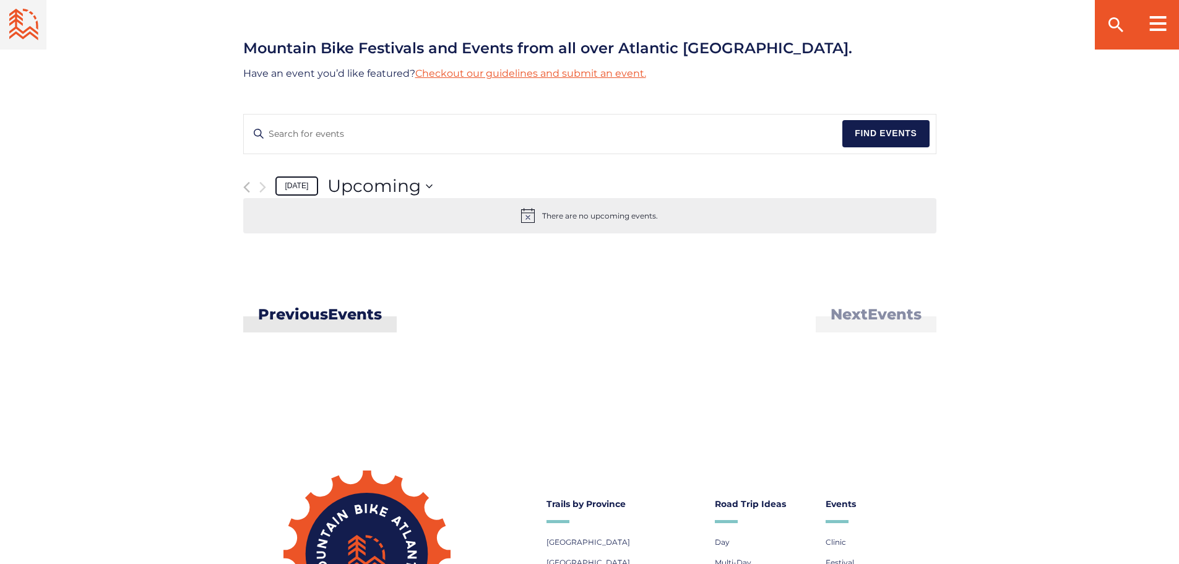
click at [288, 181] on link "Today" at bounding box center [296, 185] width 43 height 19
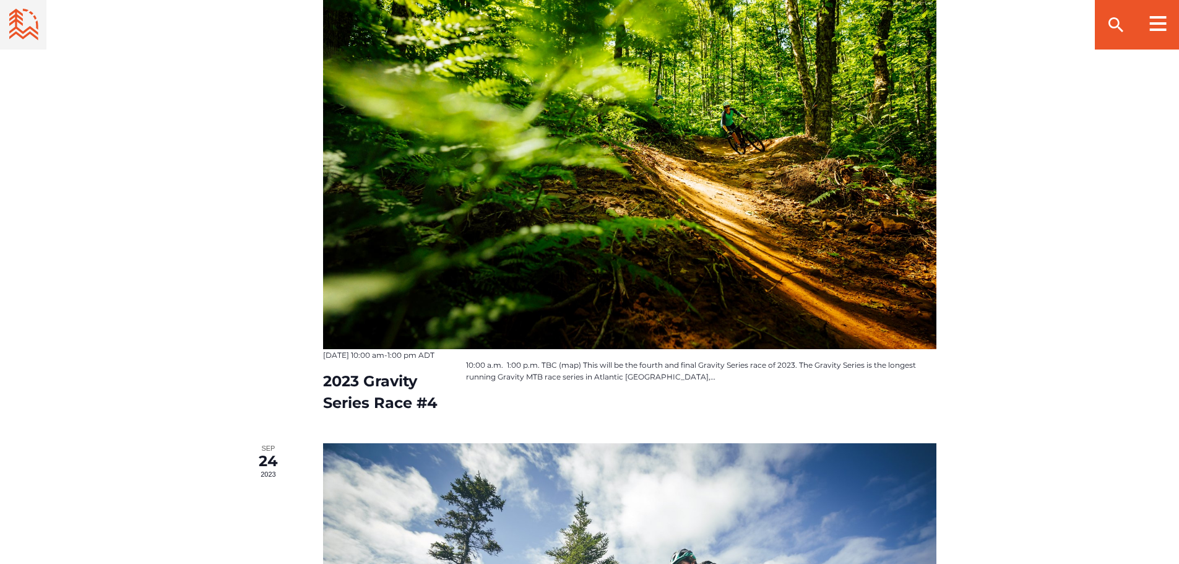
scroll to position [1299, 0]
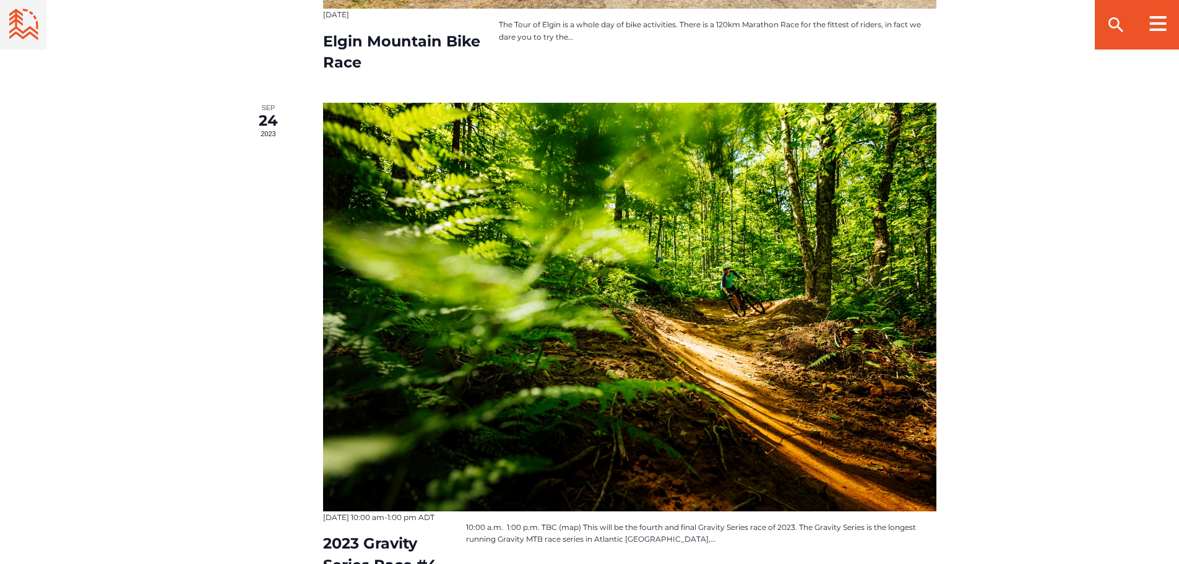
click at [33, 27] on icon at bounding box center [60, 25] width 103 height 32
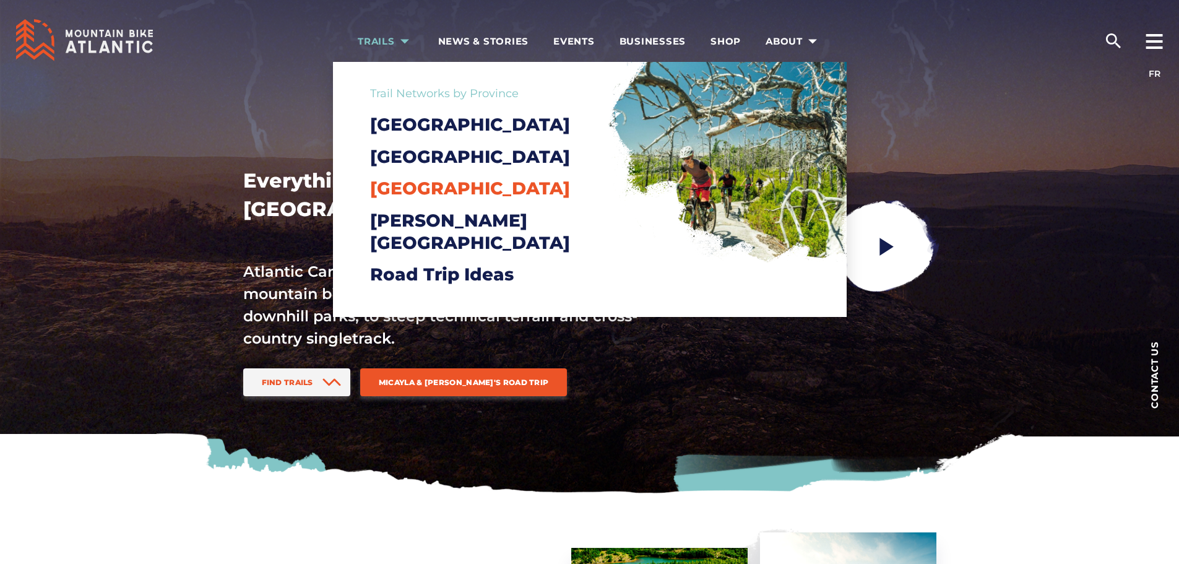
click at [418, 199] on span "[GEOGRAPHIC_DATA]" at bounding box center [470, 188] width 200 height 21
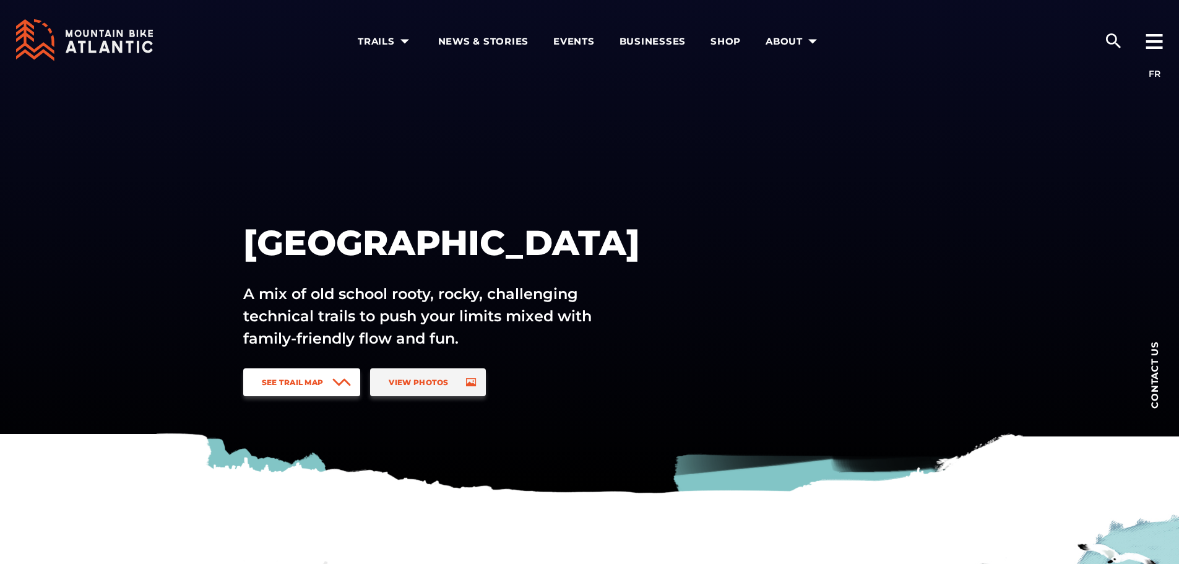
click at [306, 378] on span "See Trail Map" at bounding box center [293, 381] width 62 height 9
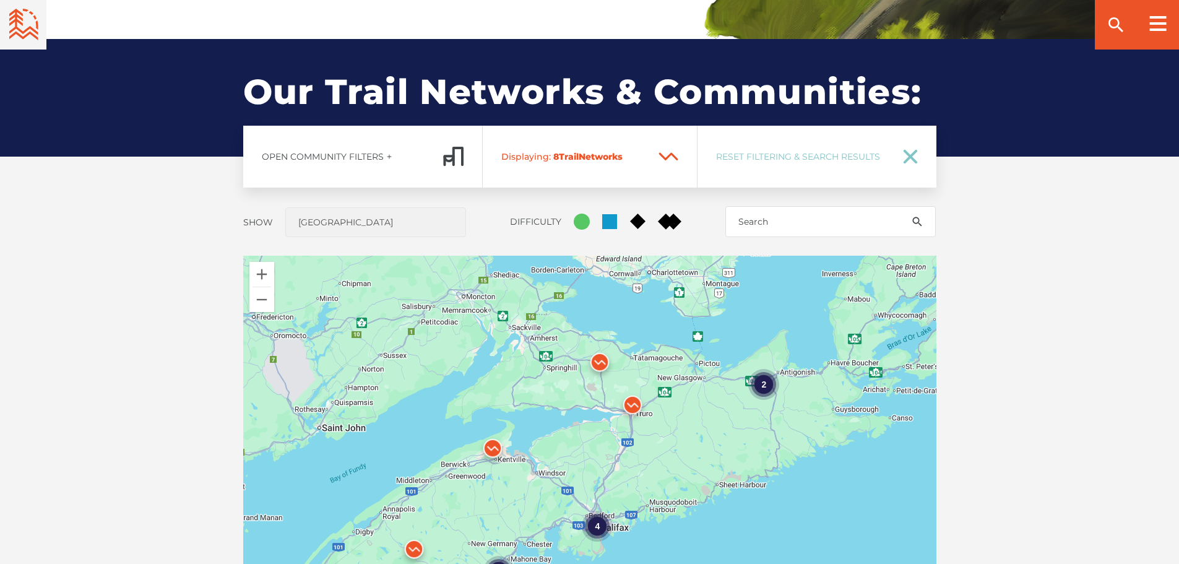
scroll to position [916, 0]
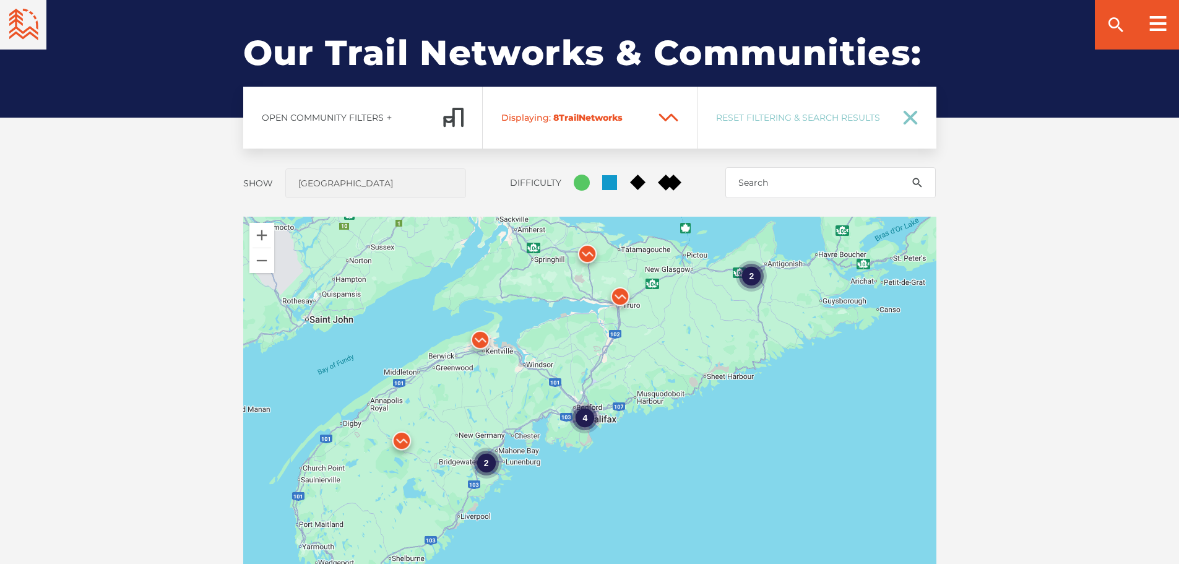
drag, startPoint x: 547, startPoint y: 373, endPoint x: 535, endPoint y: 302, distance: 72.2
click at [535, 302] on div "4 2 2" at bounding box center [589, 433] width 693 height 433
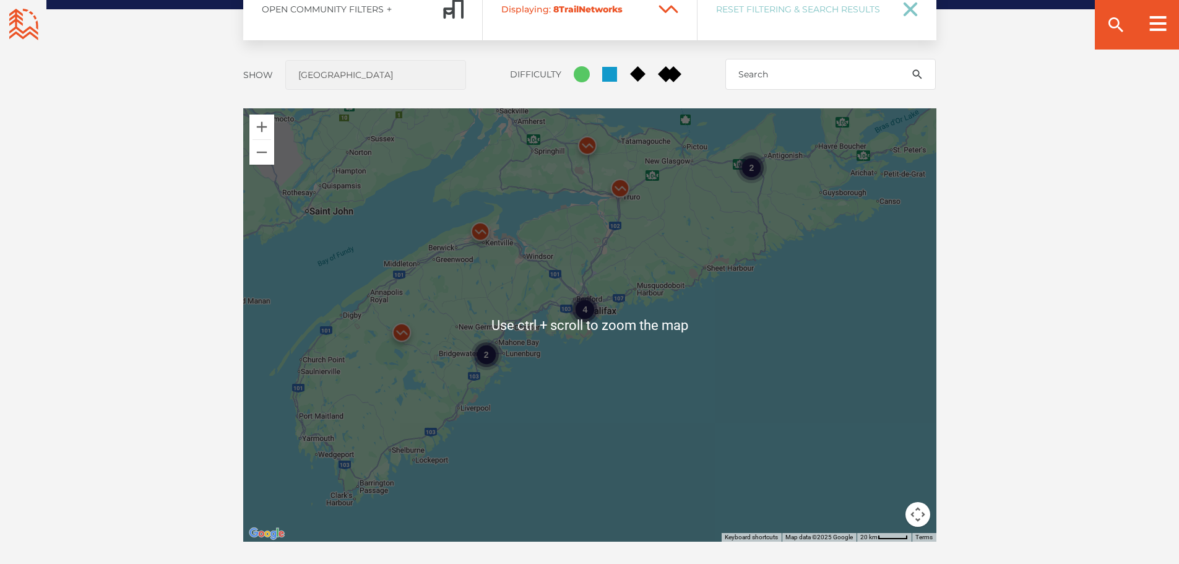
scroll to position [1040, 0]
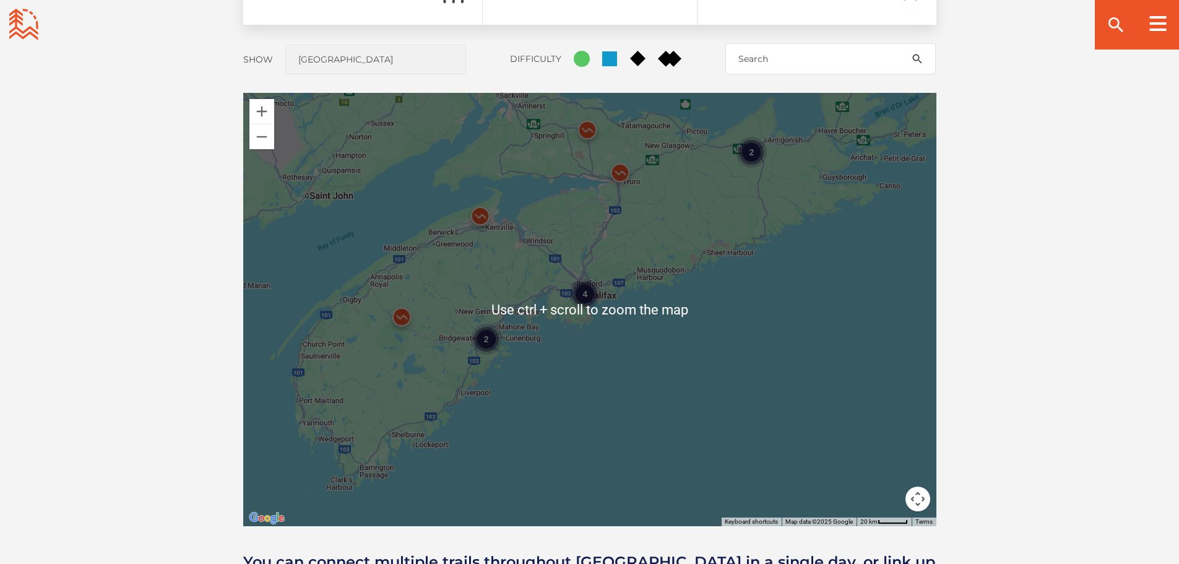
click at [582, 349] on div "4 2 2" at bounding box center [589, 309] width 693 height 433
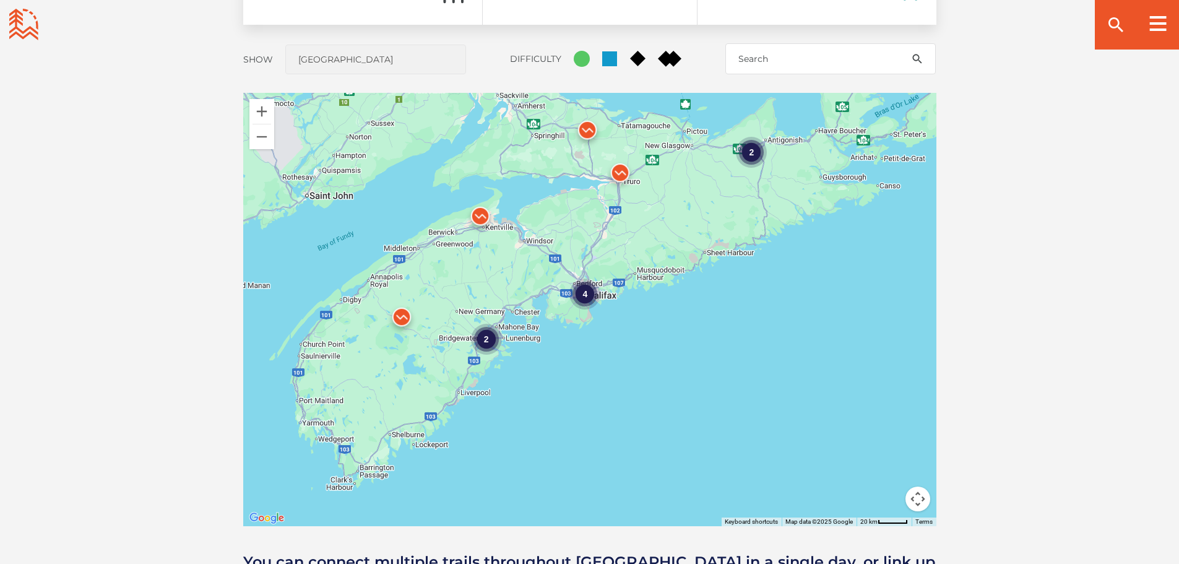
click at [673, 250] on div "4 2 2" at bounding box center [589, 309] width 693 height 433
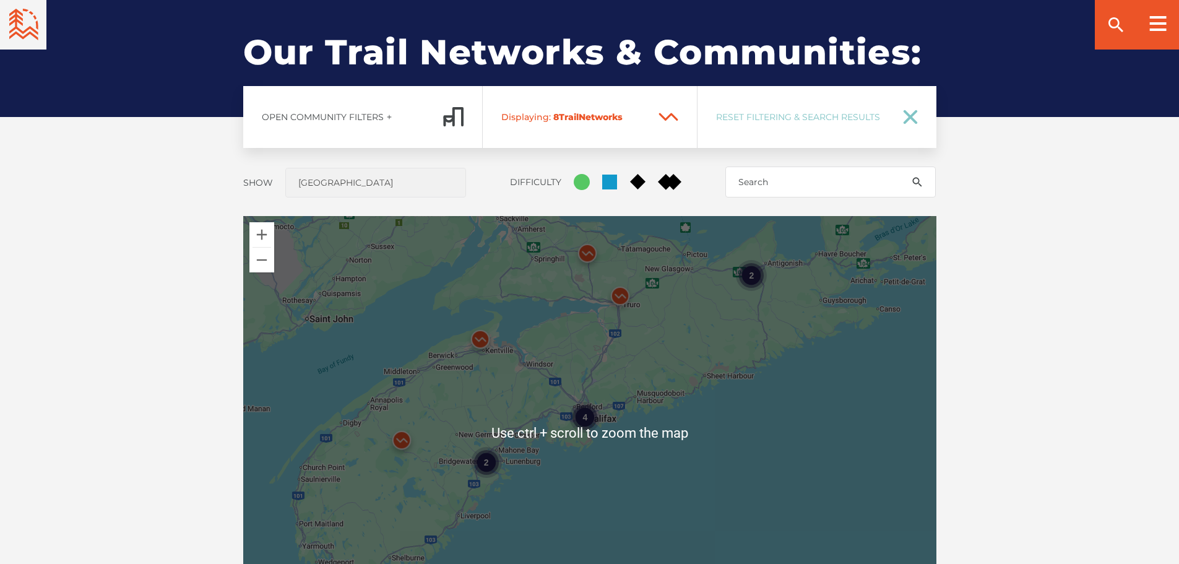
scroll to position [916, 0]
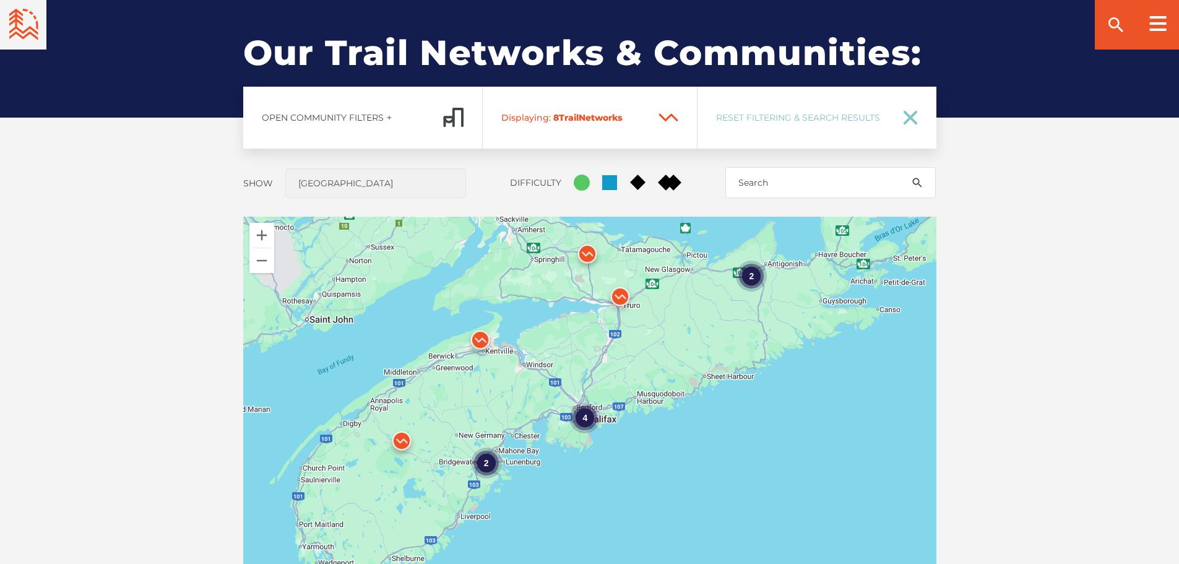
click at [580, 116] on span "Network" at bounding box center [598, 117] width 39 height 11
click at [355, 124] on link "Open Community Filters" at bounding box center [362, 118] width 239 height 62
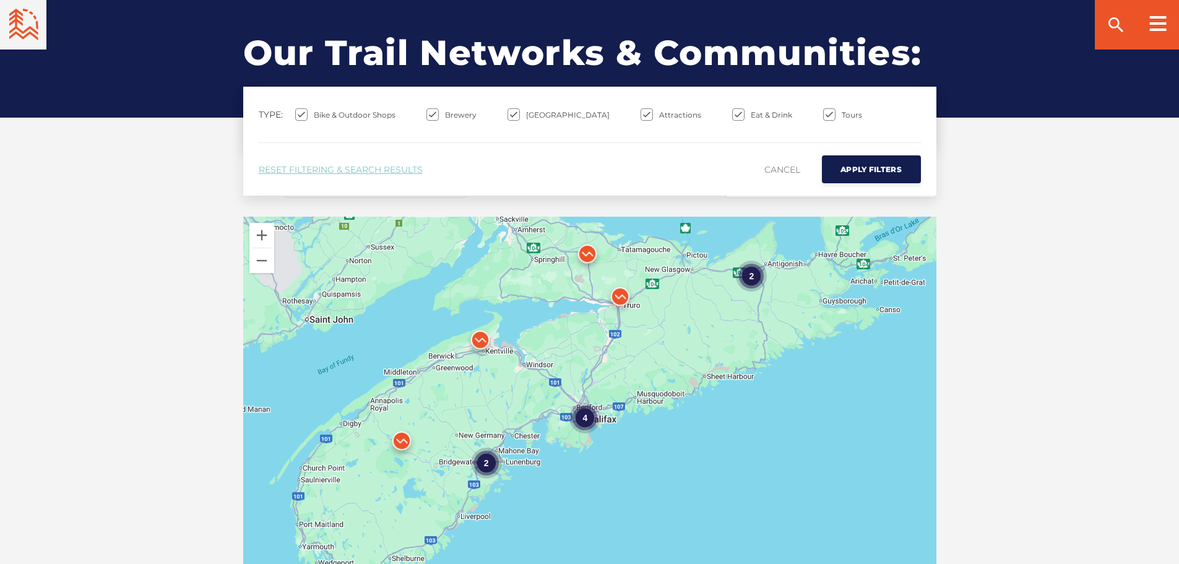
click at [205, 186] on div "Open Community Filters Displaying: 8 Trail Network s Reset Filtering & Search R…" at bounding box center [590, 403] width 866 height 632
click at [774, 167] on link "Cancel" at bounding box center [782, 170] width 36 height 24
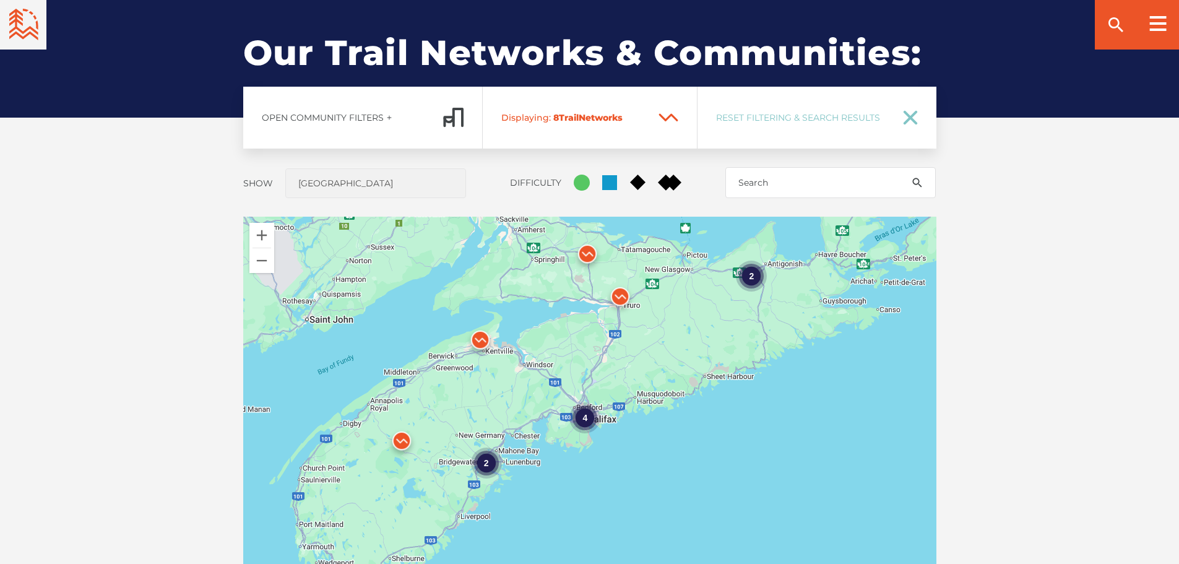
click at [593, 249] on img at bounding box center [587, 256] width 47 height 47
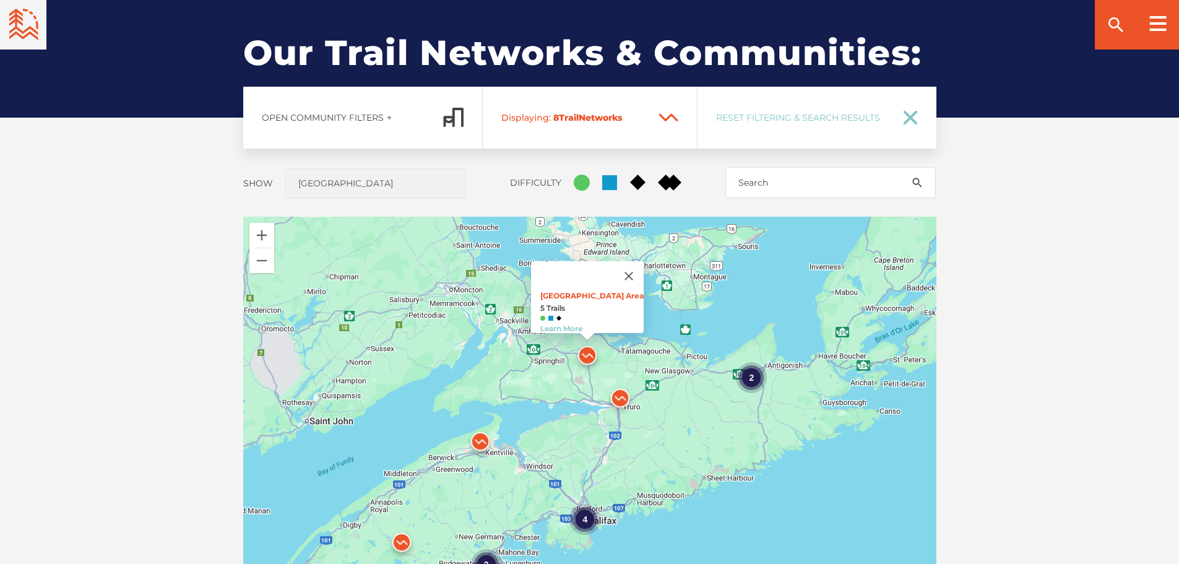
click at [476, 444] on img at bounding box center [480, 444] width 47 height 47
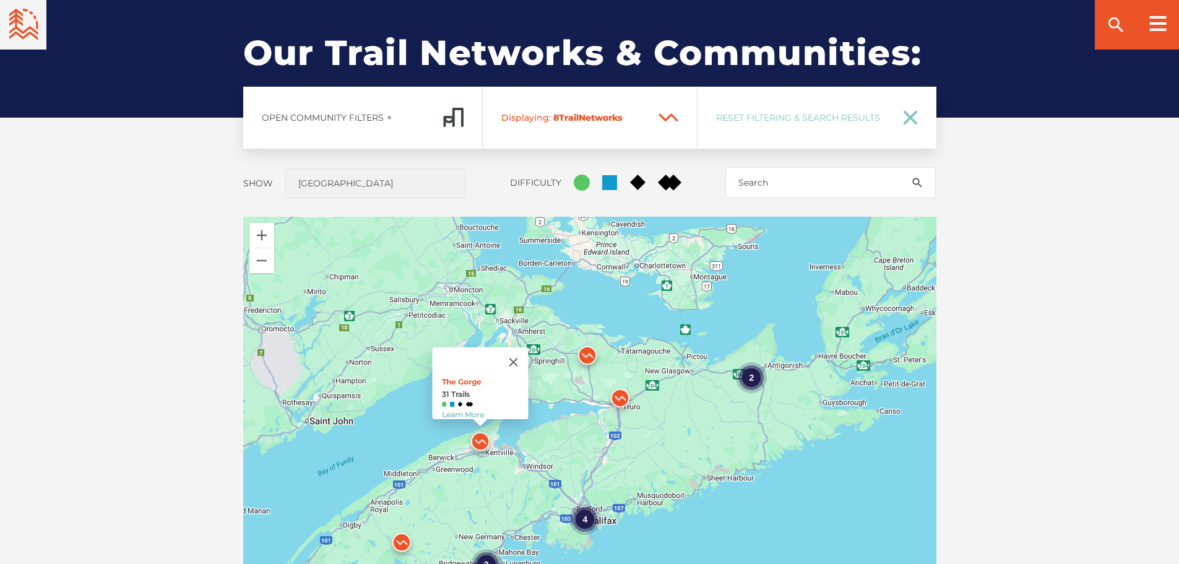
click at [621, 397] on img at bounding box center [619, 400] width 47 height 47
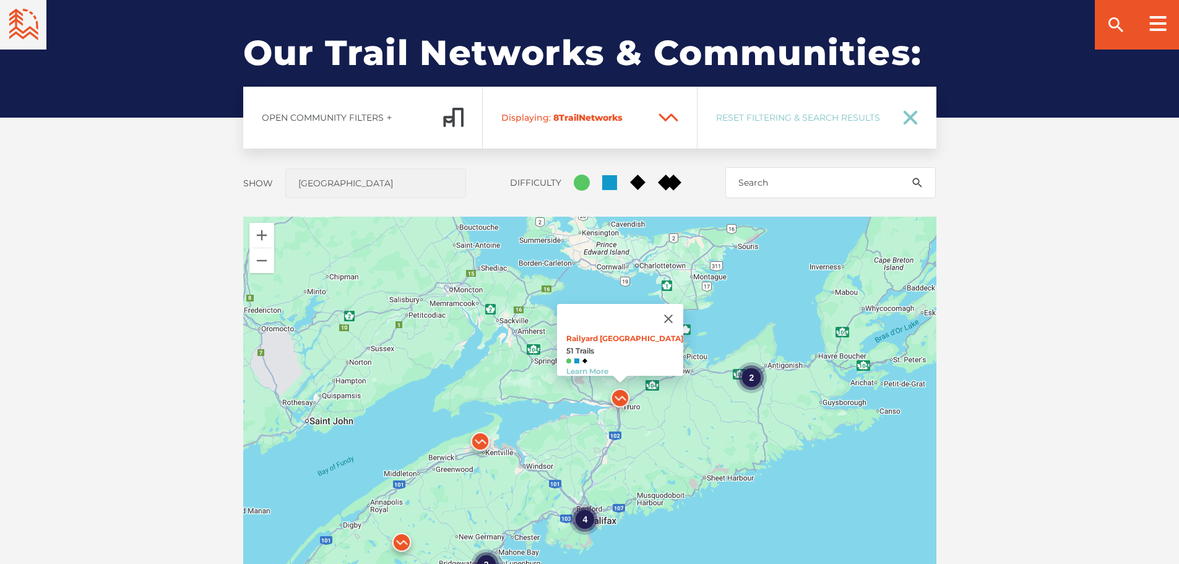
click at [567, 387] on div "4 2 2 Railyard [GEOGRAPHIC_DATA] 51 Trails Learn More" at bounding box center [589, 433] width 693 height 433
click at [674, 311] on button "Close" at bounding box center [668, 319] width 30 height 30
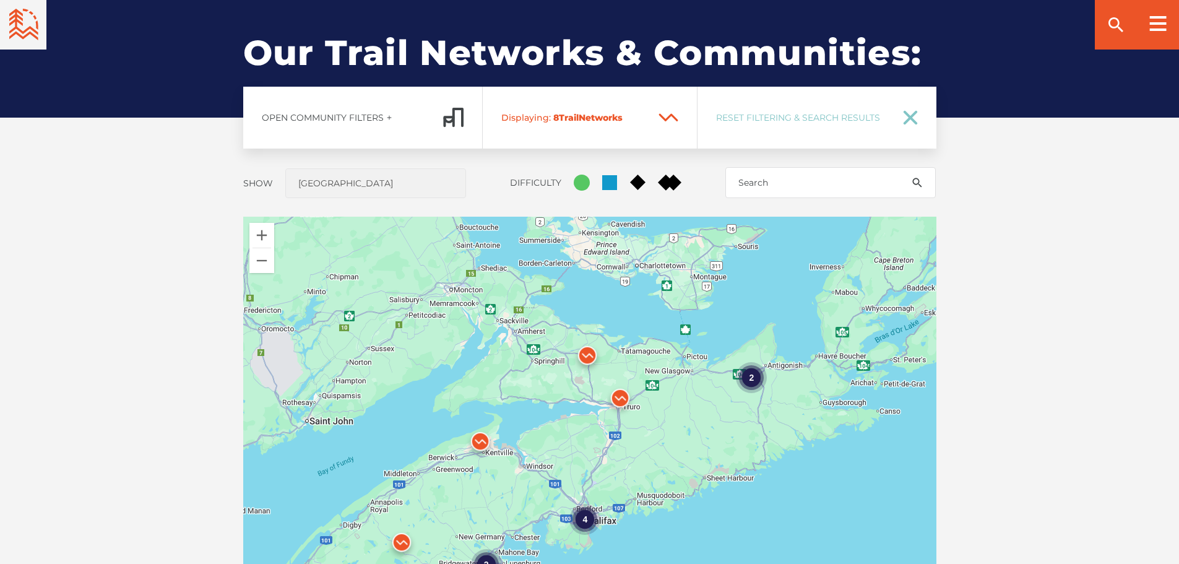
click at [584, 359] on img at bounding box center [587, 358] width 47 height 47
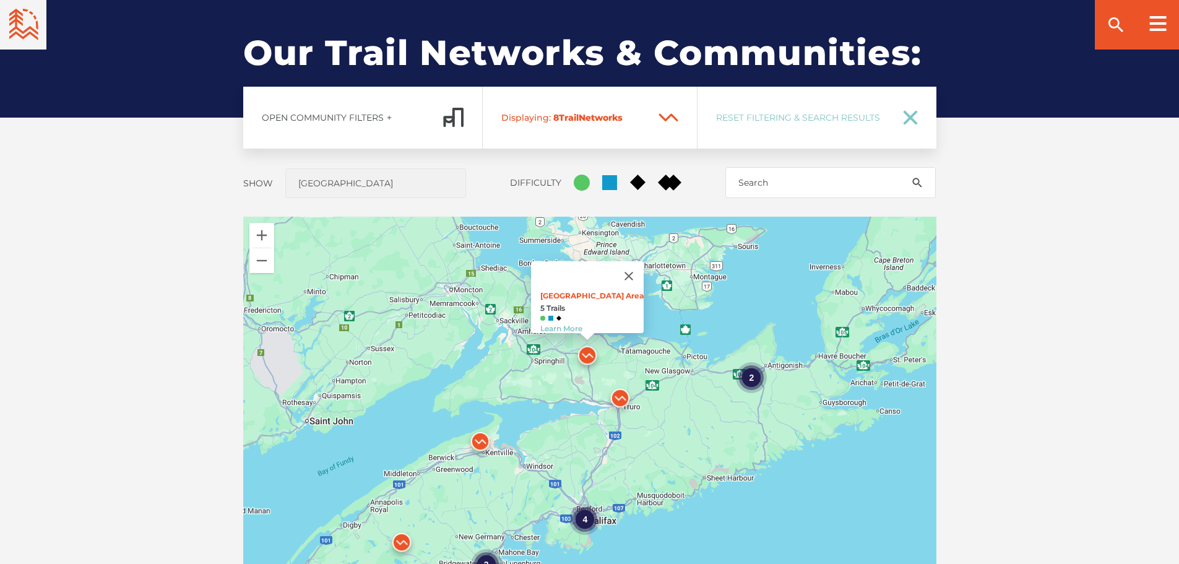
click at [584, 358] on img at bounding box center [587, 358] width 47 height 47
click at [485, 444] on img at bounding box center [480, 444] width 47 height 47
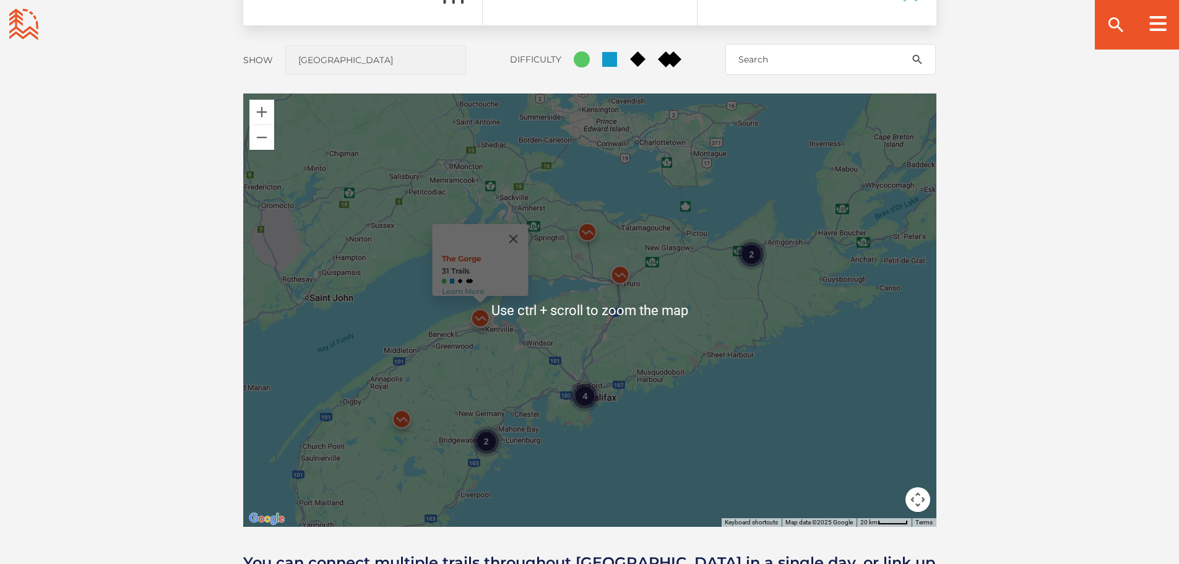
scroll to position [1040, 0]
click at [404, 420] on img at bounding box center [401, 421] width 47 height 47
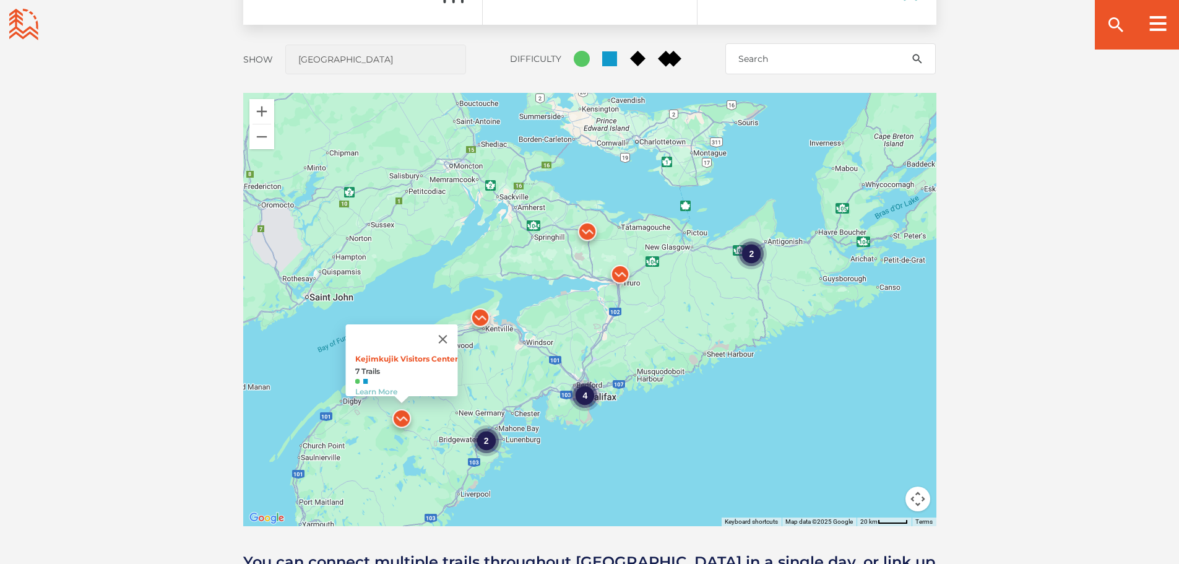
click at [478, 316] on img at bounding box center [480, 320] width 47 height 47
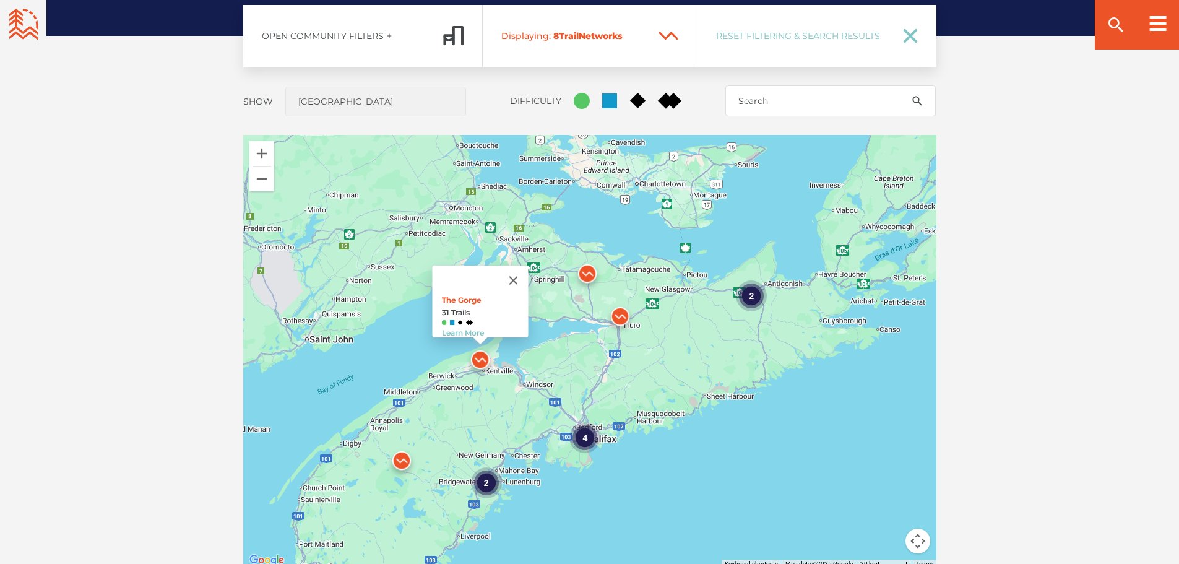
scroll to position [916, 0]
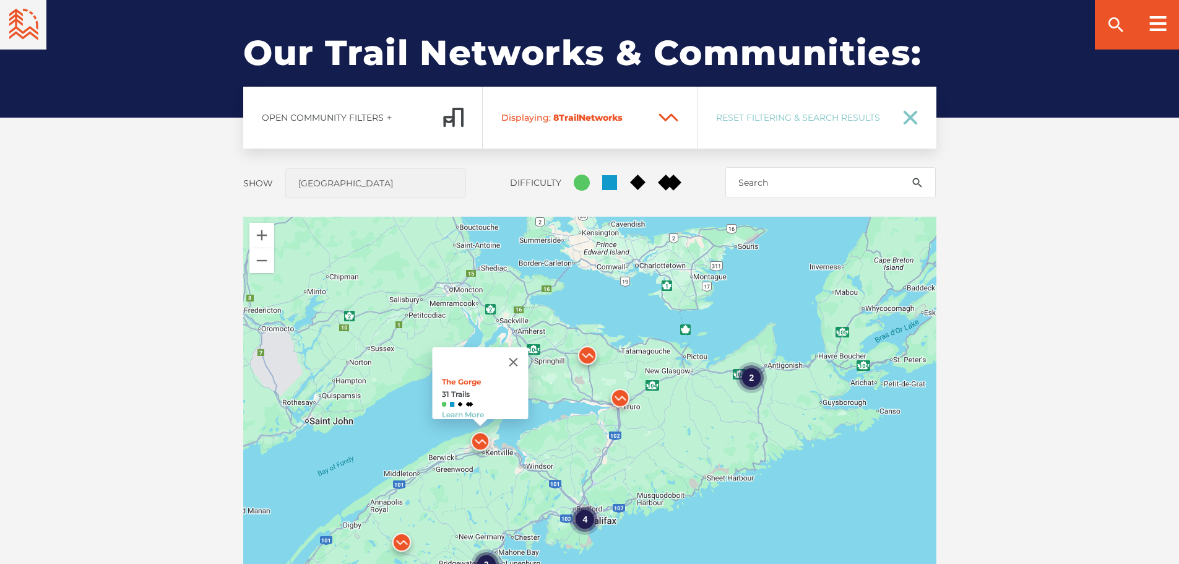
click at [587, 355] on img at bounding box center [587, 358] width 47 height 47
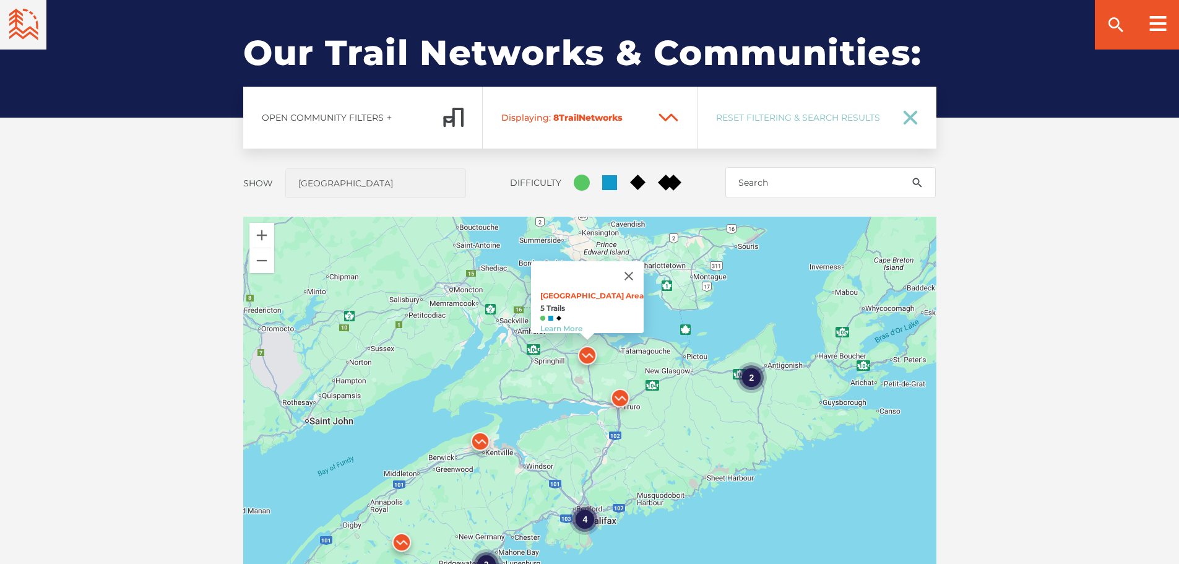
click at [616, 401] on img at bounding box center [619, 400] width 47 height 47
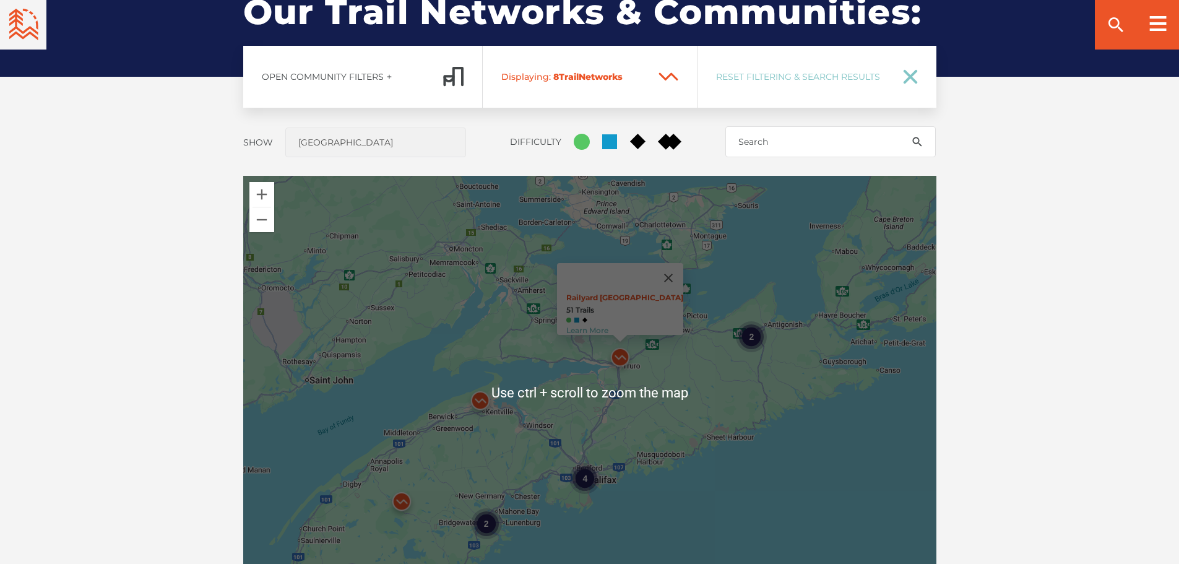
scroll to position [978, 0]
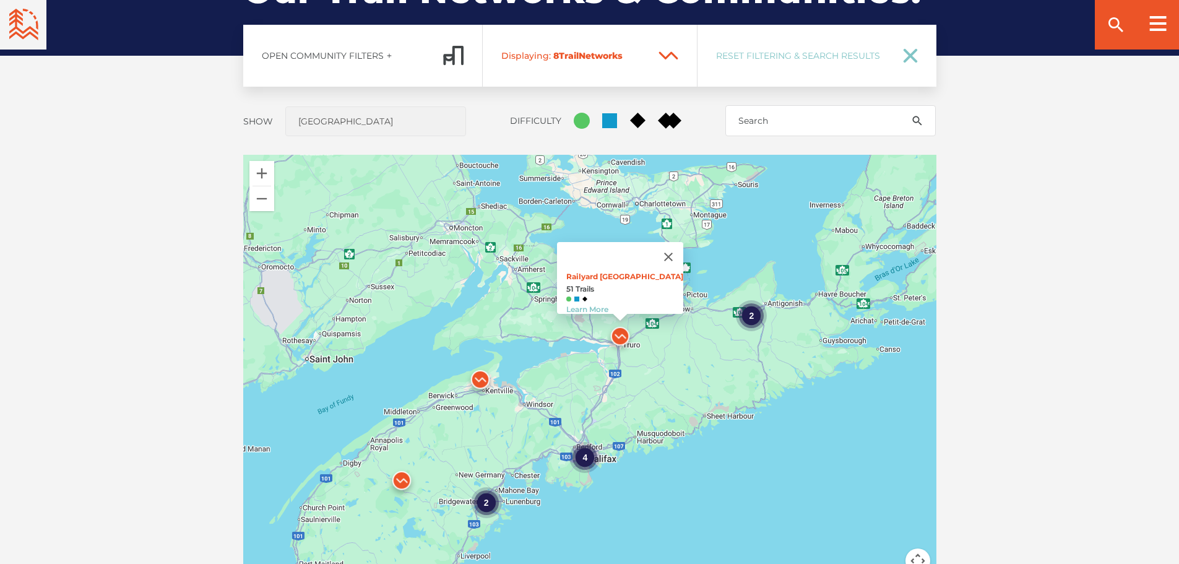
click at [402, 474] on img at bounding box center [401, 483] width 47 height 47
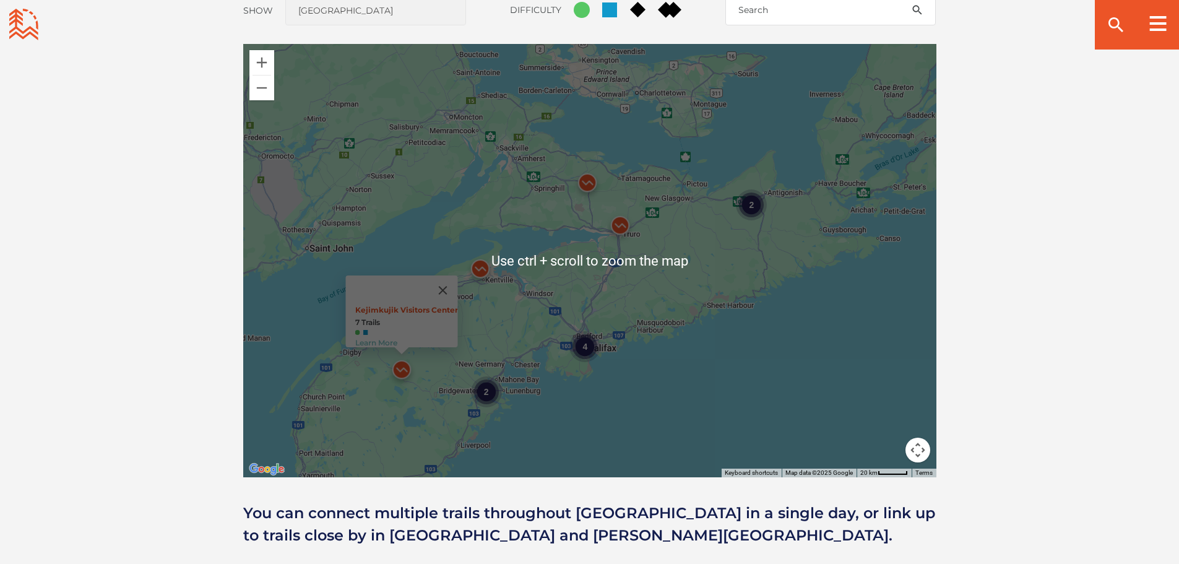
scroll to position [1163, 0]
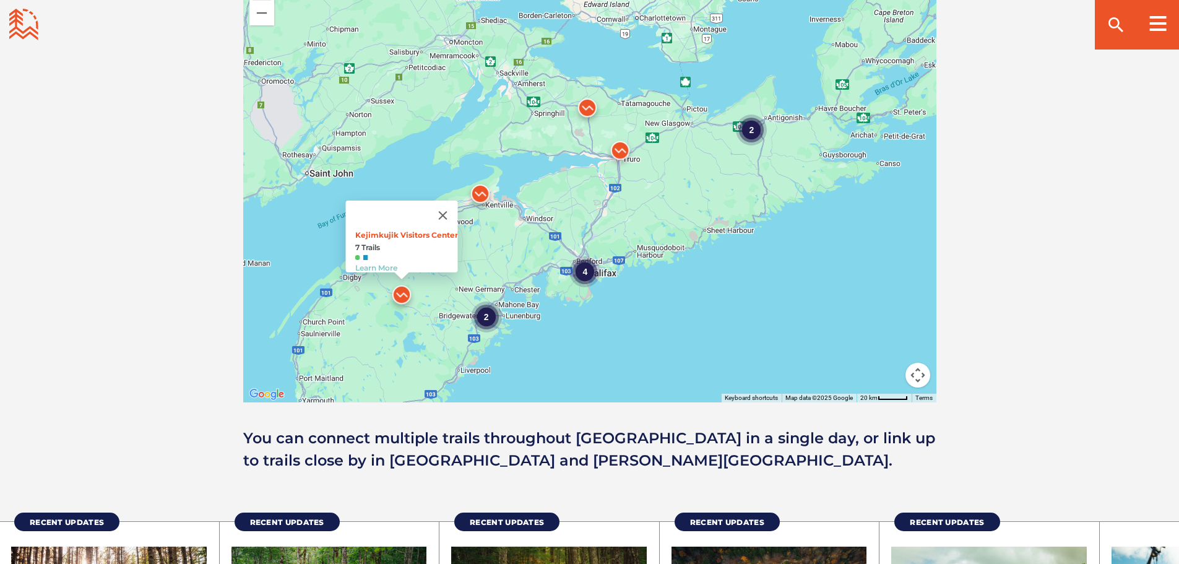
click at [489, 324] on div "2" at bounding box center [485, 316] width 31 height 31
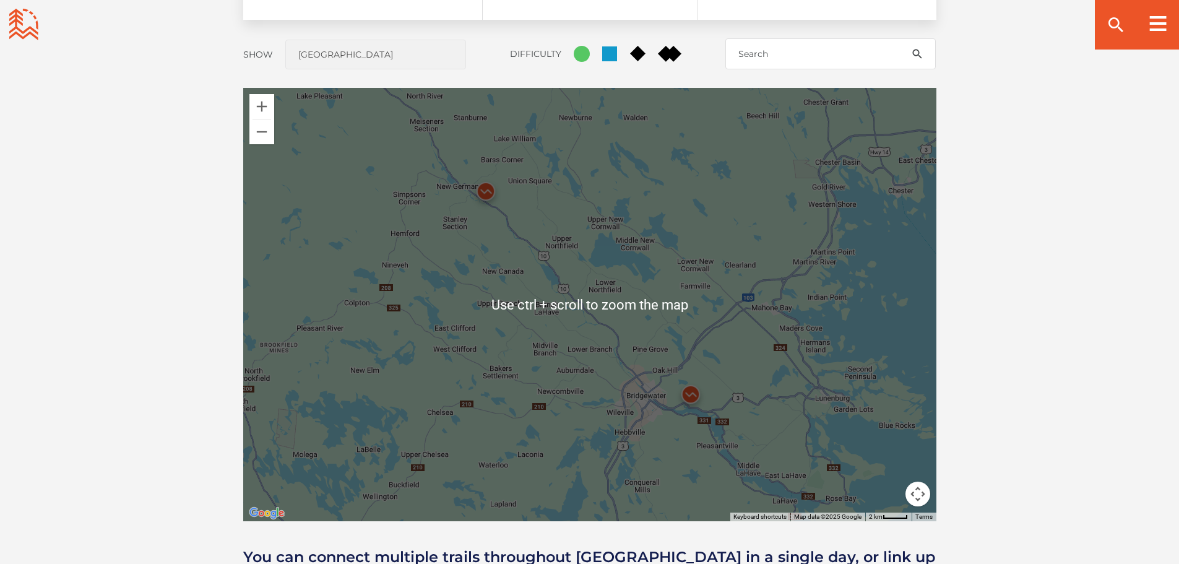
scroll to position [1040, 0]
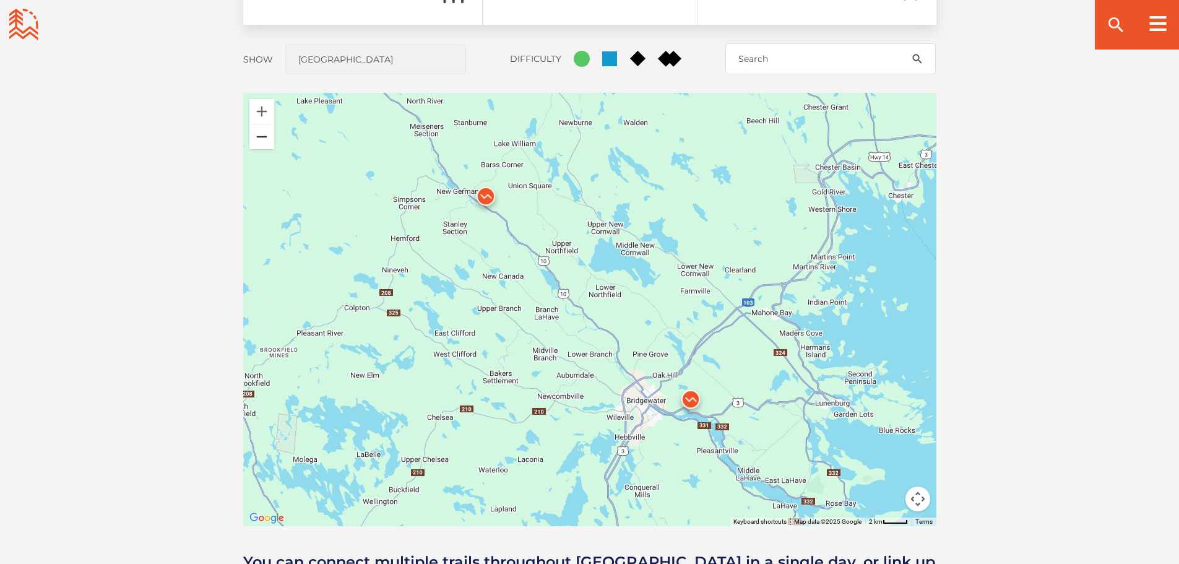
click at [269, 147] on button "Zoom out" at bounding box center [261, 136] width 25 height 25
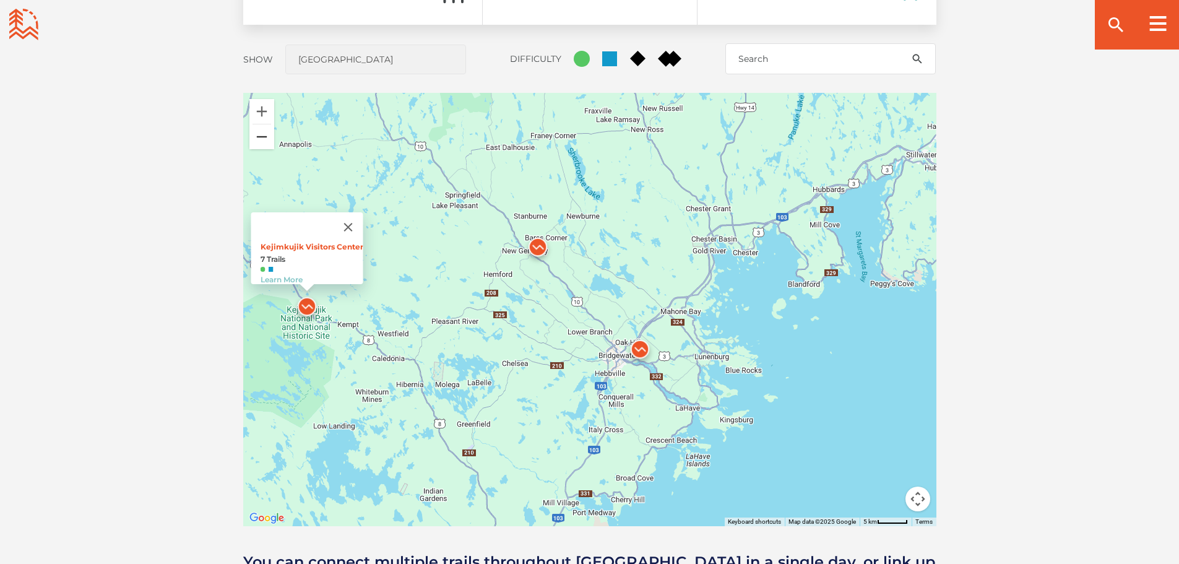
click at [271, 145] on button "Zoom out" at bounding box center [261, 136] width 25 height 25
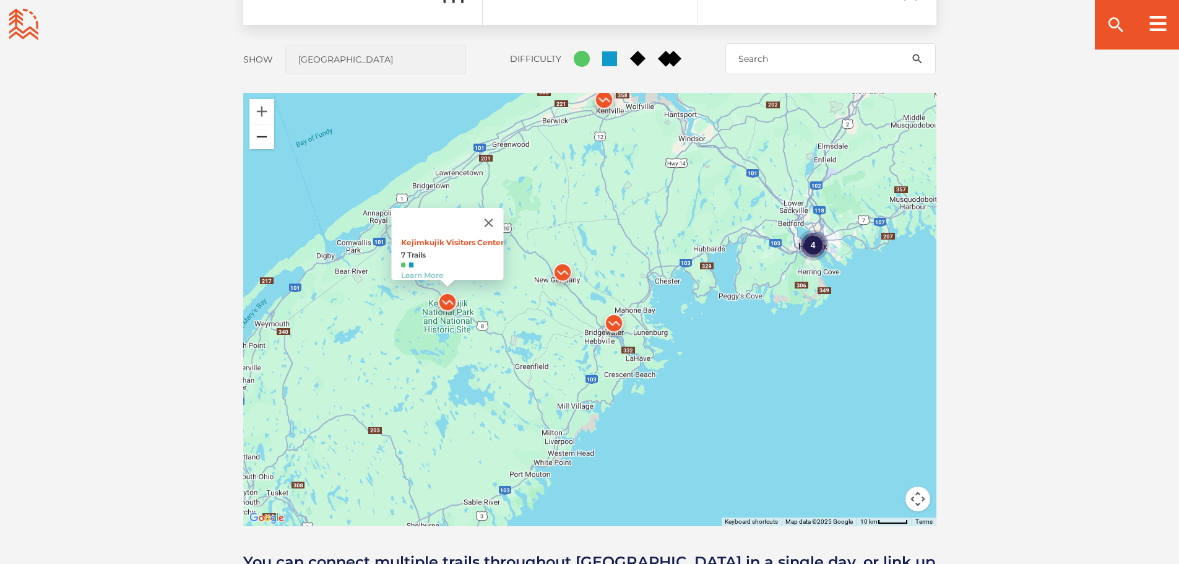
click at [271, 145] on button "Zoom out" at bounding box center [261, 136] width 25 height 25
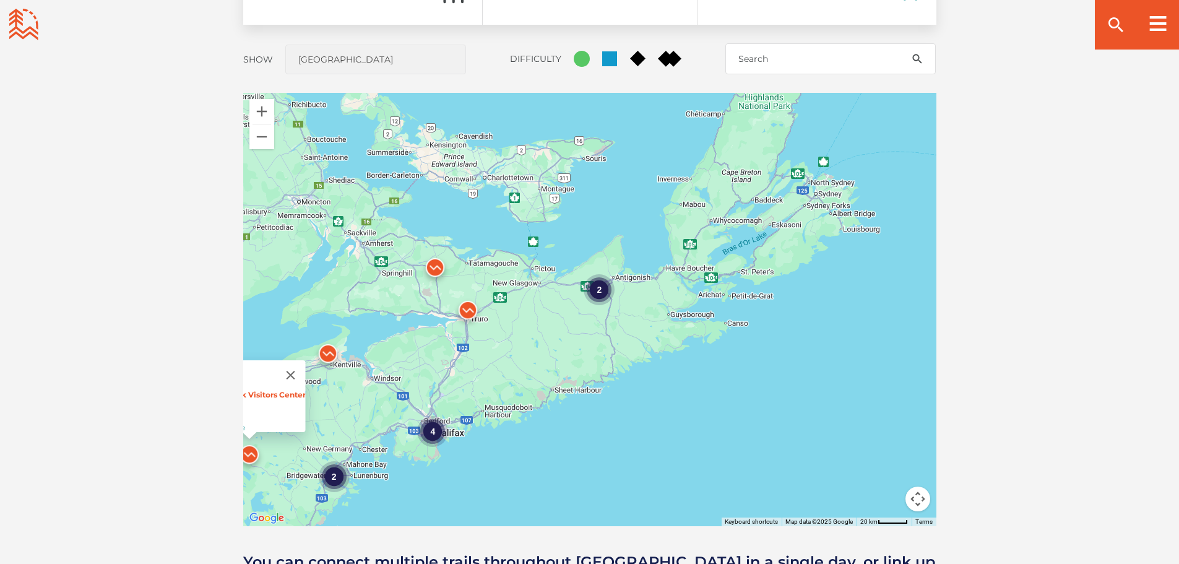
drag, startPoint x: 817, startPoint y: 167, endPoint x: 569, endPoint y: 295, distance: 279.2
click at [567, 301] on div "4 2 2 Kejimkujik Visitors Center 7 Trails Learn More" at bounding box center [589, 309] width 693 height 433
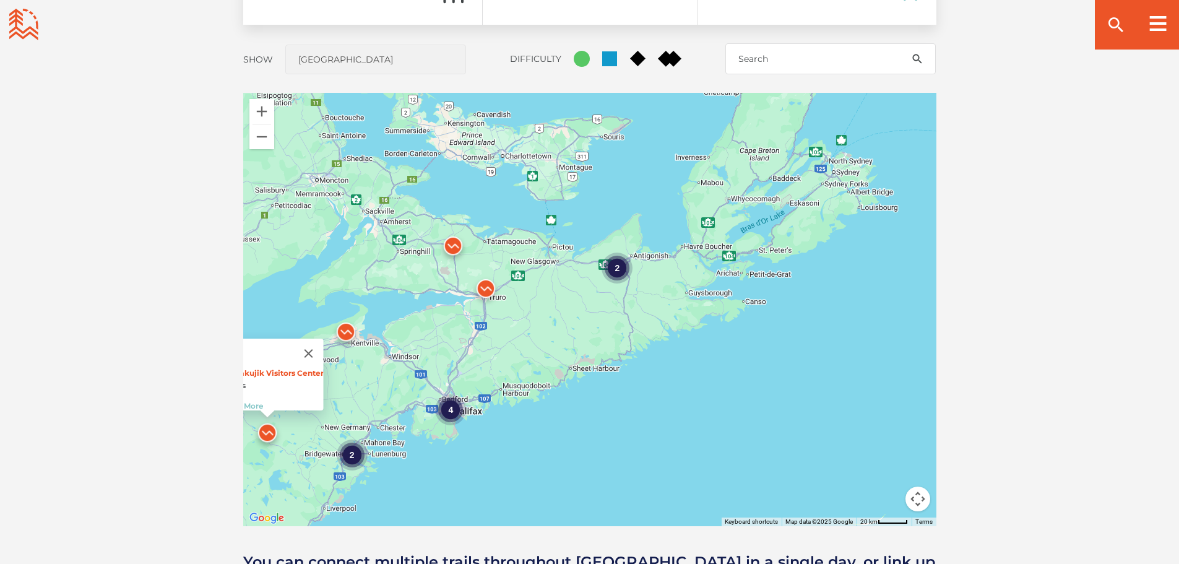
click at [615, 264] on div "2" at bounding box center [616, 267] width 31 height 31
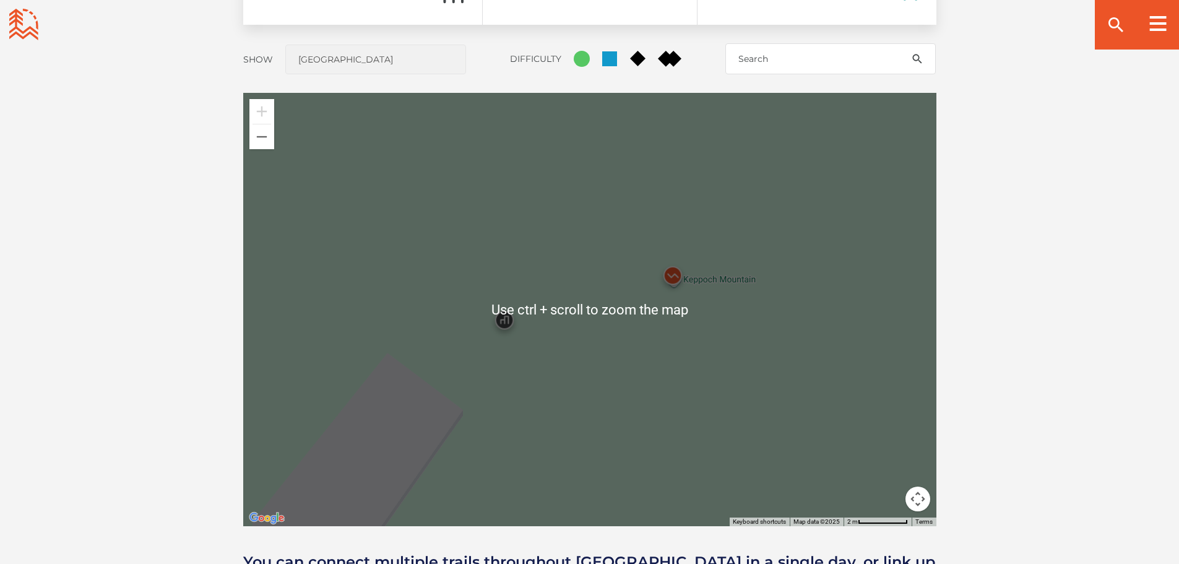
click at [605, 274] on div "Kejimkujik Visitors Center 7 Trails Learn More" at bounding box center [589, 309] width 693 height 433
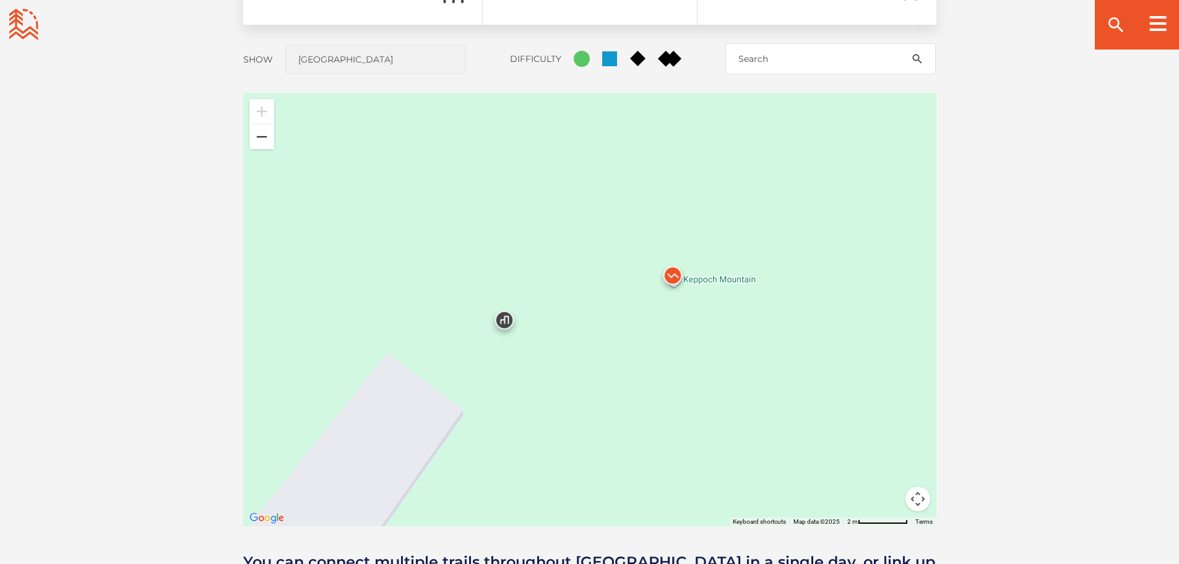
click at [263, 142] on button "Zoom out" at bounding box center [261, 136] width 25 height 25
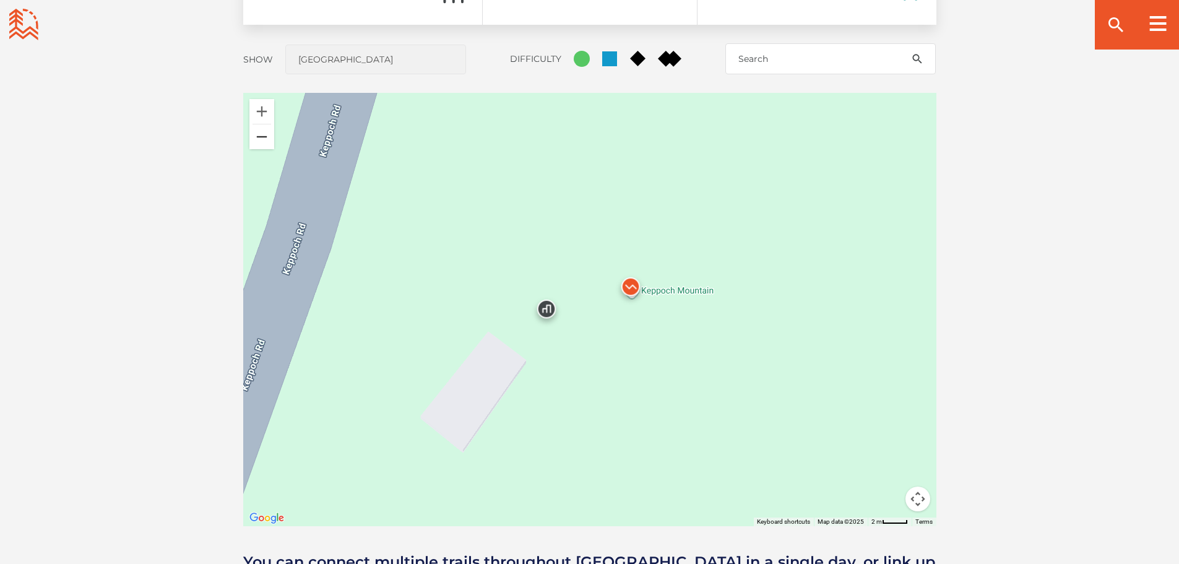
click at [263, 142] on button "Zoom out" at bounding box center [261, 136] width 25 height 25
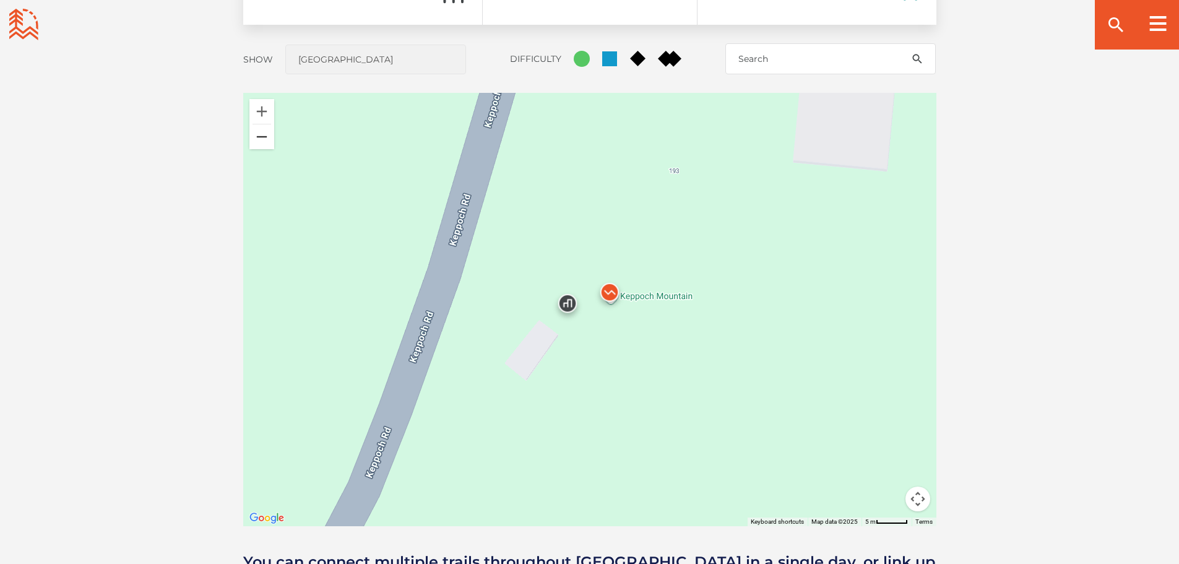
click at [263, 142] on button "Zoom out" at bounding box center [261, 136] width 25 height 25
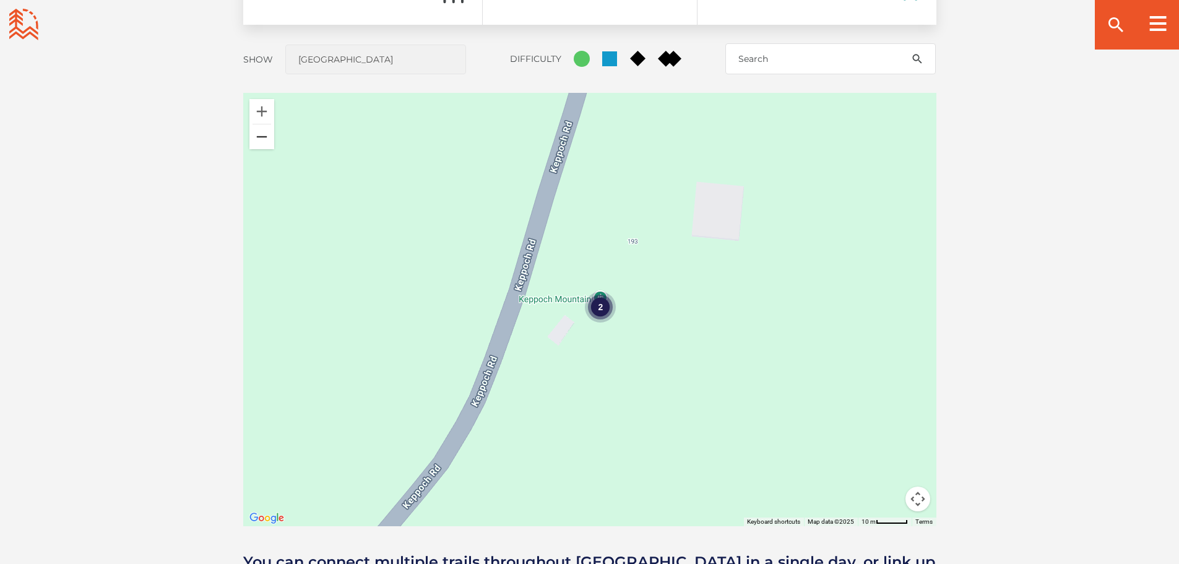
click at [263, 142] on button "Zoom out" at bounding box center [261, 136] width 25 height 25
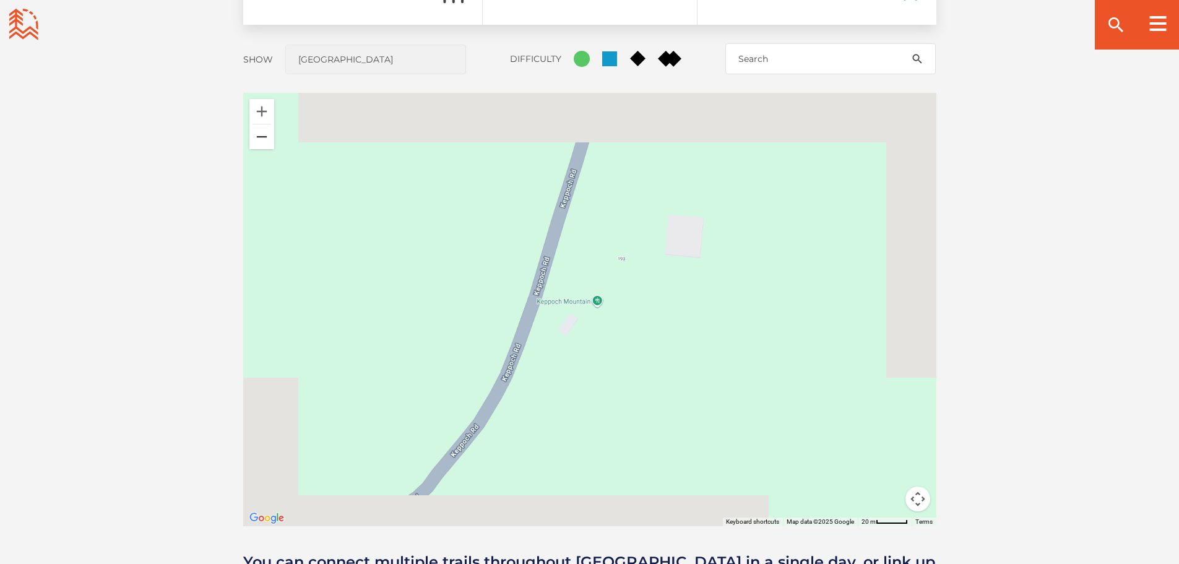
click at [263, 142] on button "Zoom out" at bounding box center [261, 136] width 25 height 25
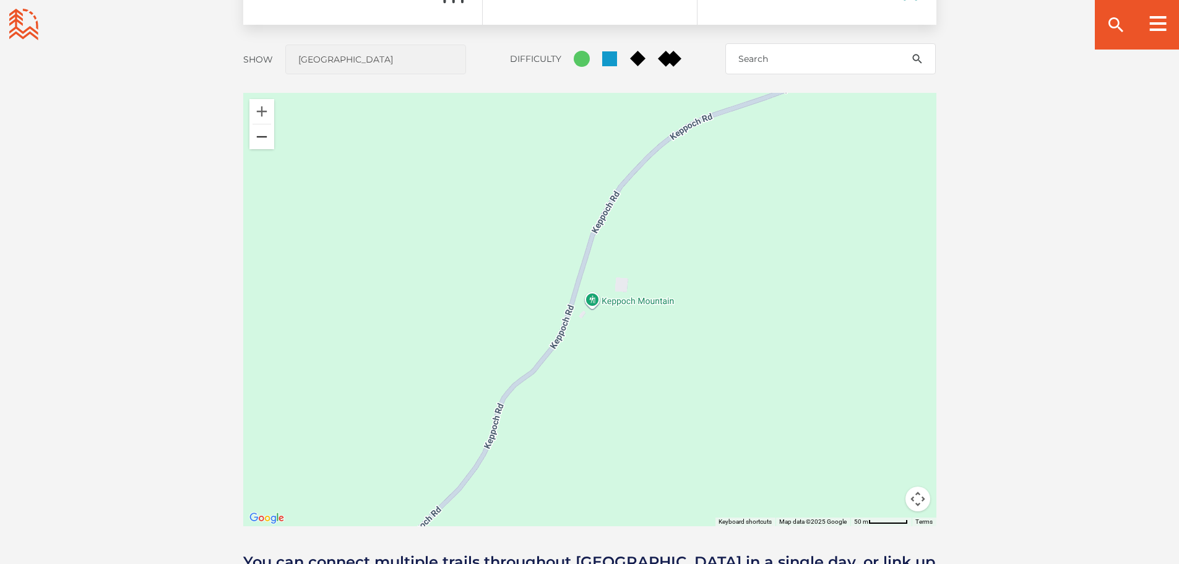
click at [263, 142] on button "Zoom out" at bounding box center [261, 136] width 25 height 25
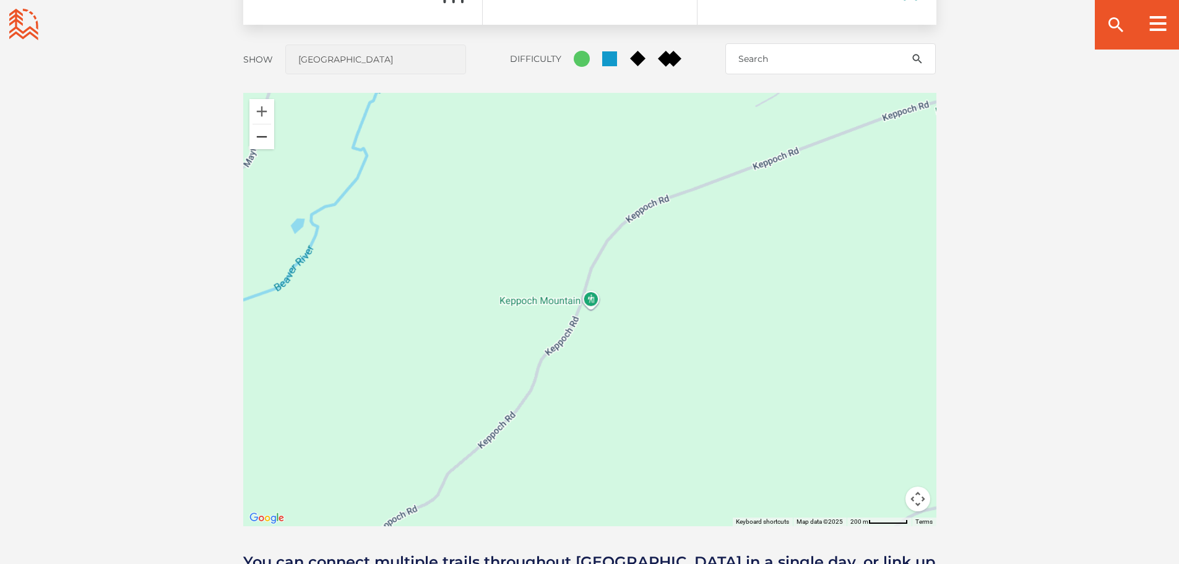
click at [263, 142] on button "Zoom out" at bounding box center [261, 136] width 25 height 25
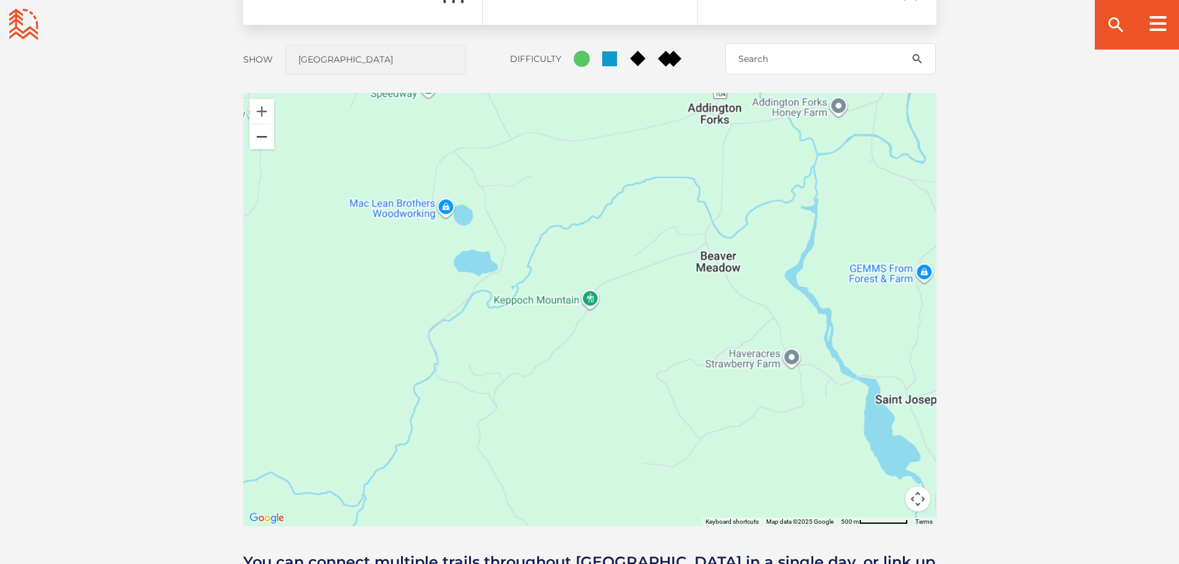
click at [263, 142] on button "Zoom out" at bounding box center [261, 136] width 25 height 25
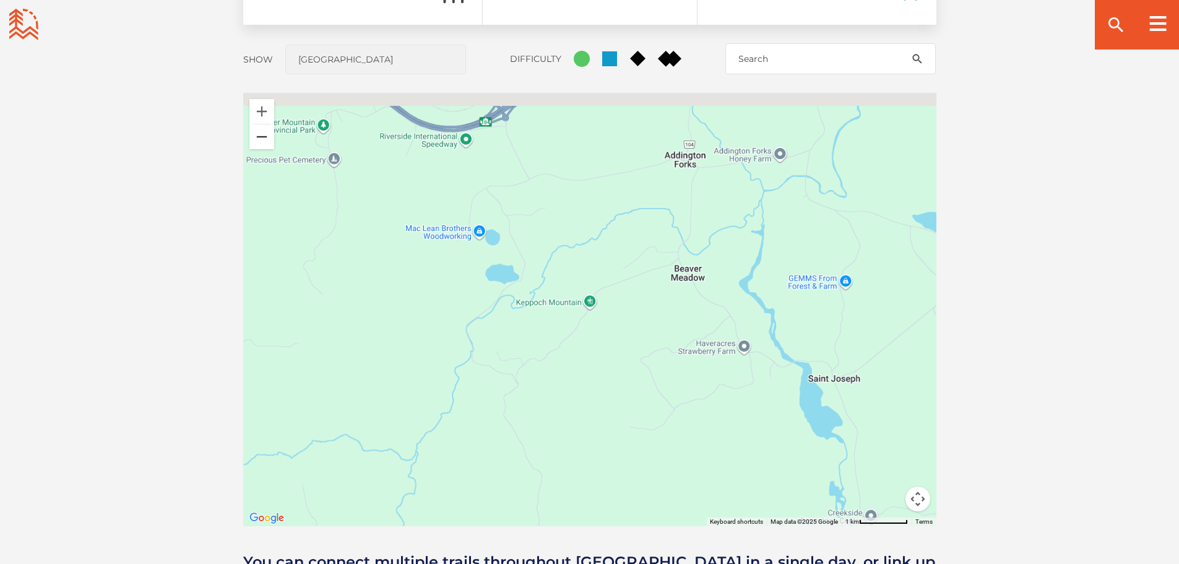
click at [263, 142] on button "Zoom out" at bounding box center [261, 136] width 25 height 25
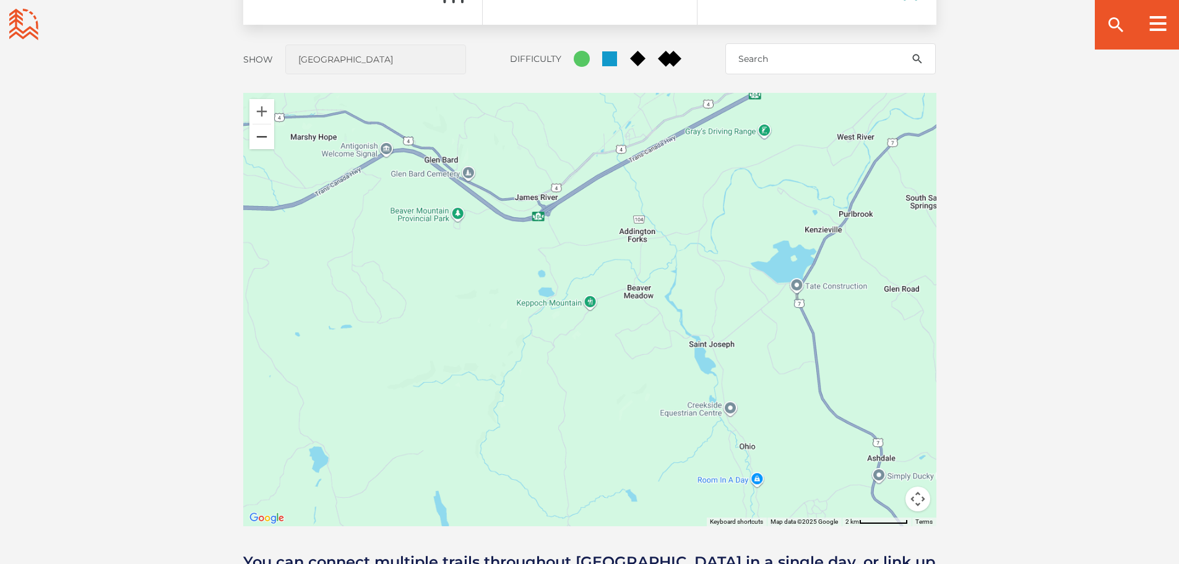
click at [263, 142] on button "Zoom out" at bounding box center [261, 136] width 25 height 25
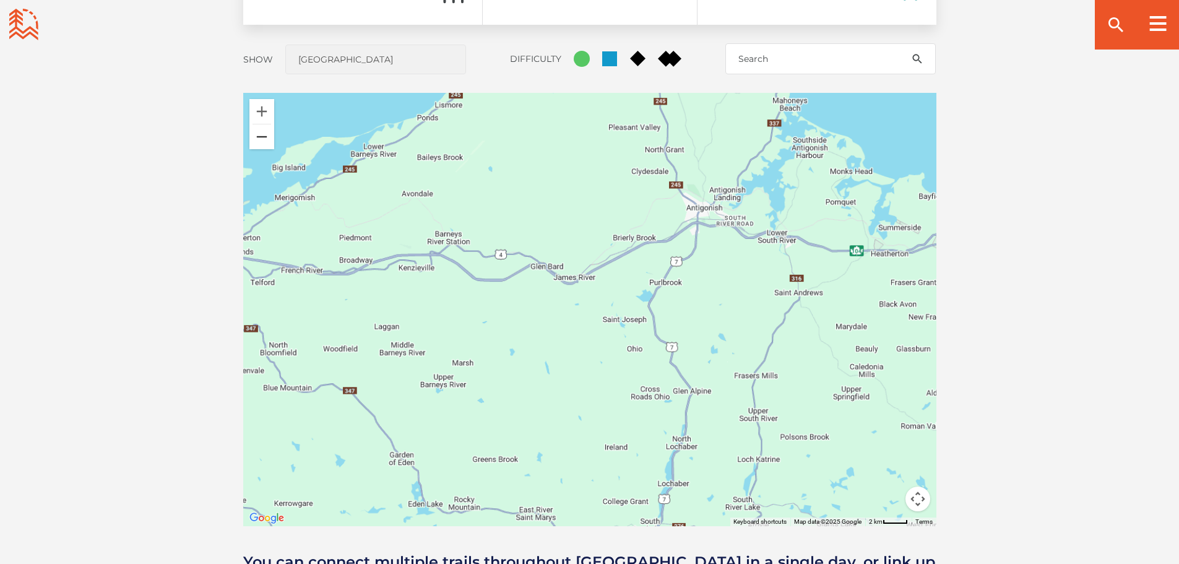
click at [263, 142] on button "Zoom out" at bounding box center [261, 136] width 25 height 25
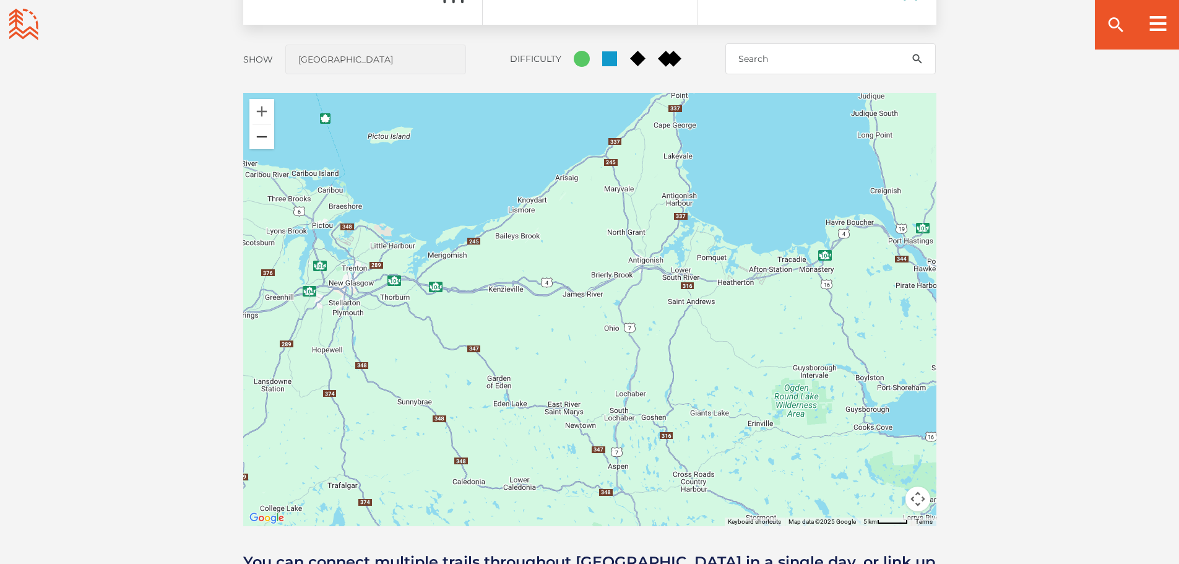
click at [263, 142] on button "Zoom out" at bounding box center [261, 136] width 25 height 25
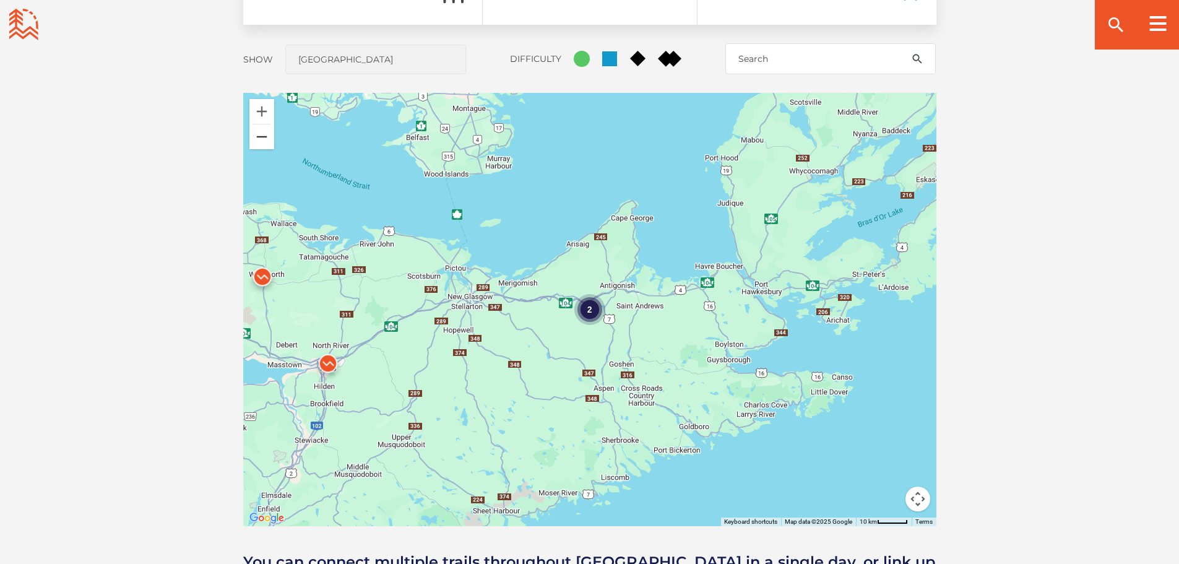
click at [263, 142] on button "Zoom out" at bounding box center [261, 136] width 25 height 25
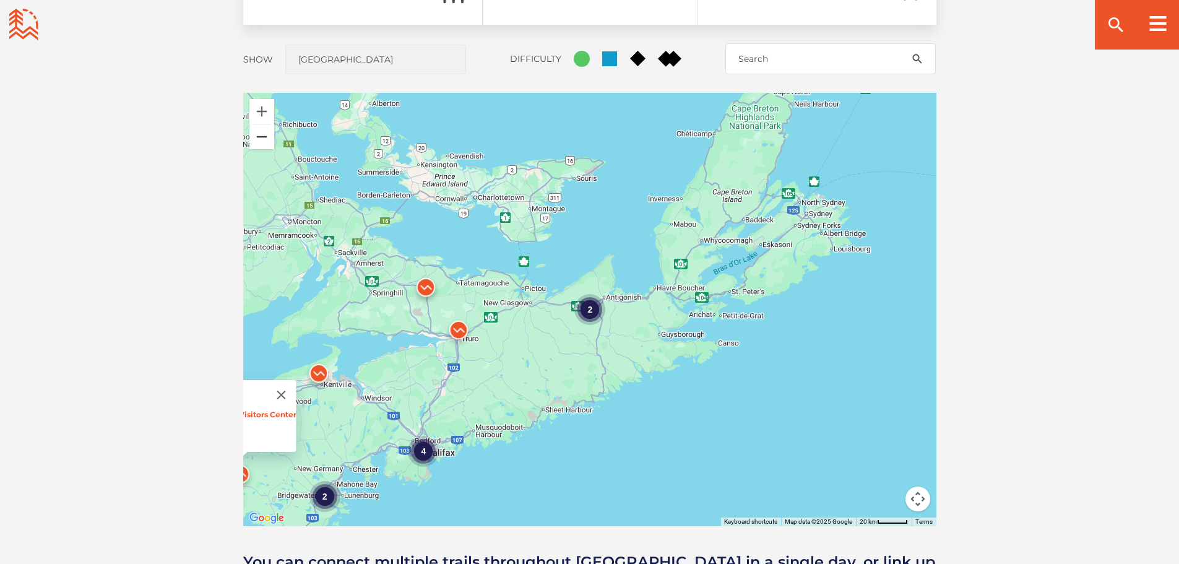
click at [263, 142] on button "Zoom out" at bounding box center [261, 136] width 25 height 25
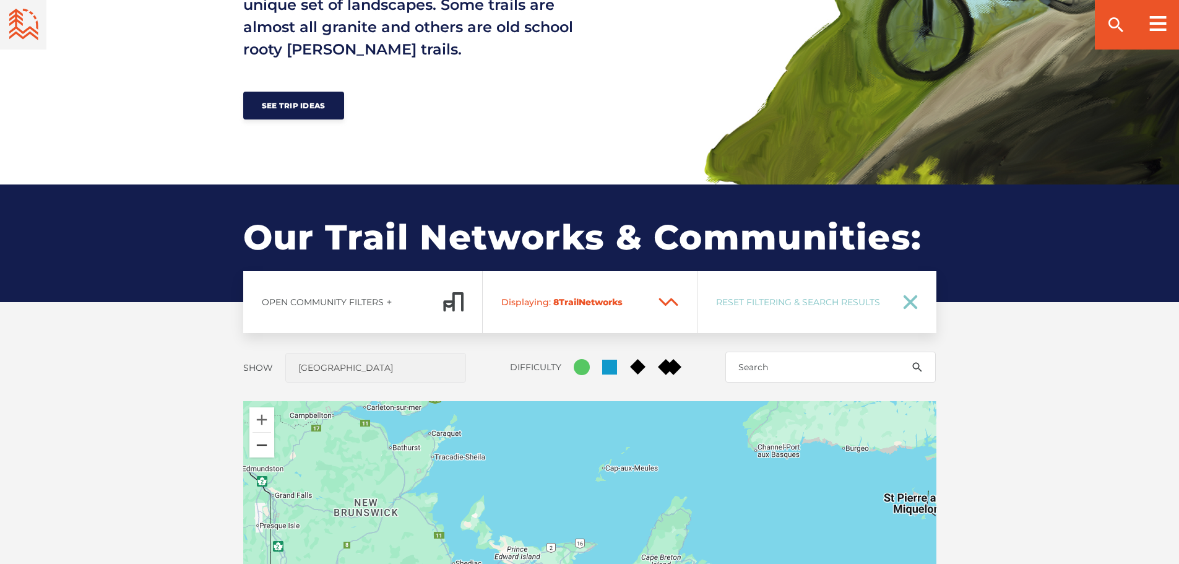
scroll to position [730, 0]
